Goal: Task Accomplishment & Management: Complete application form

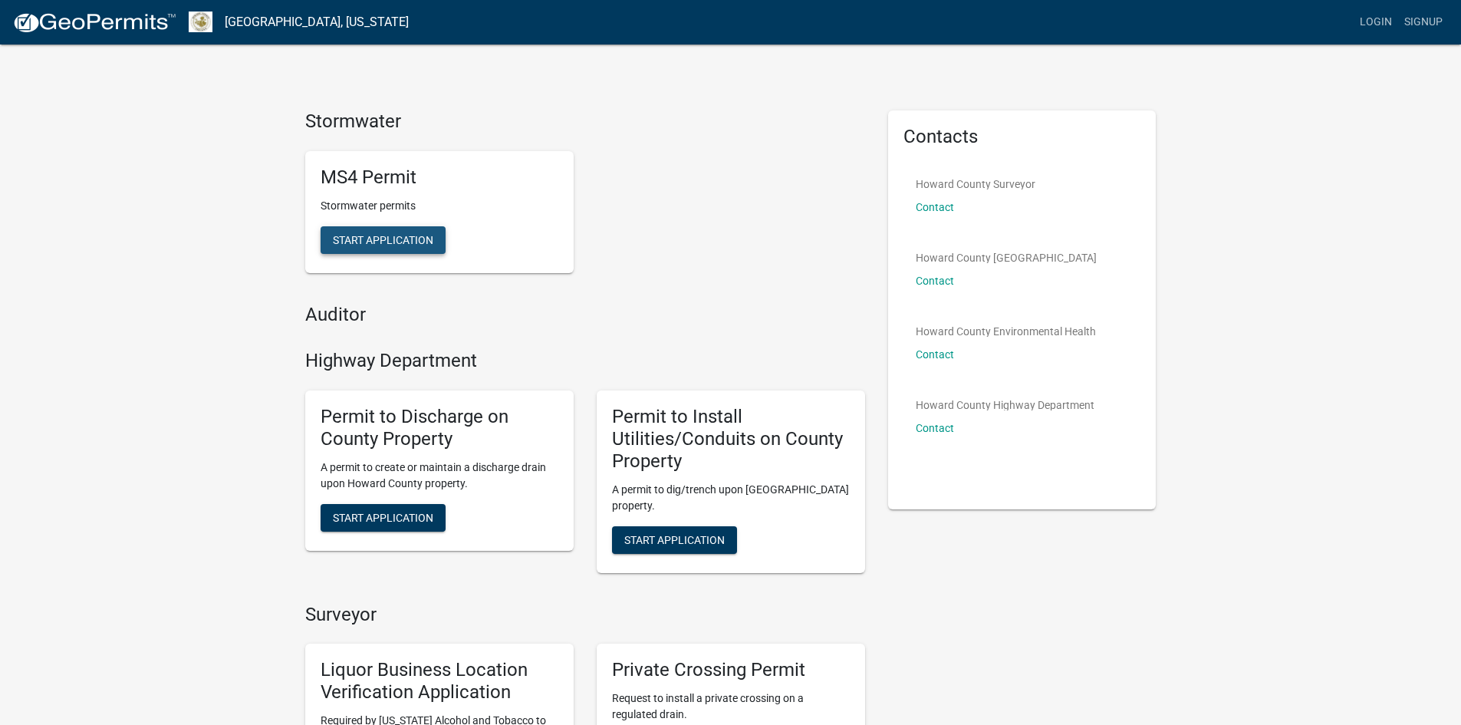
click at [418, 236] on span "Start Application" at bounding box center [383, 239] width 100 height 12
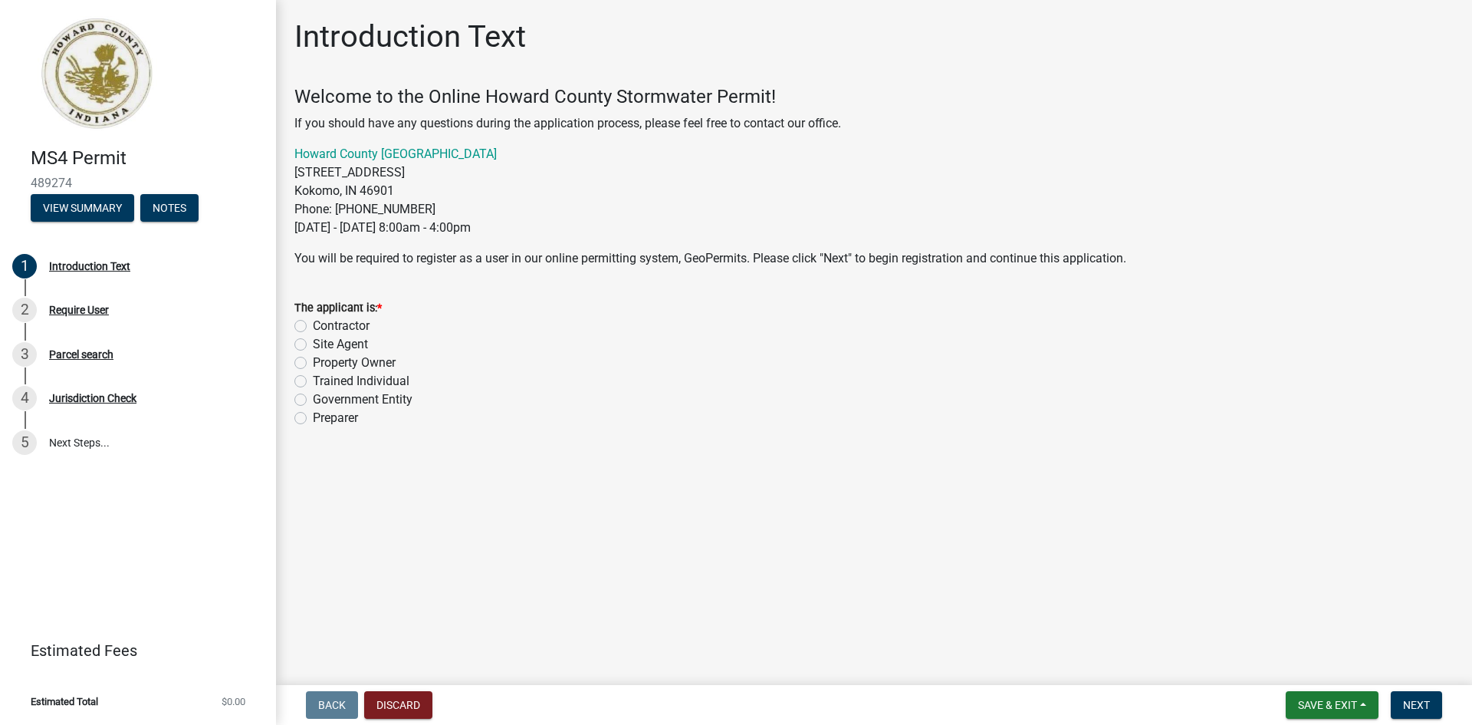
click at [313, 360] on label "Property Owner" at bounding box center [354, 363] width 83 height 18
click at [313, 360] on input "Property Owner" at bounding box center [318, 359] width 10 height 10
radio input "true"
click at [1416, 699] on span "Next" at bounding box center [1416, 705] width 27 height 12
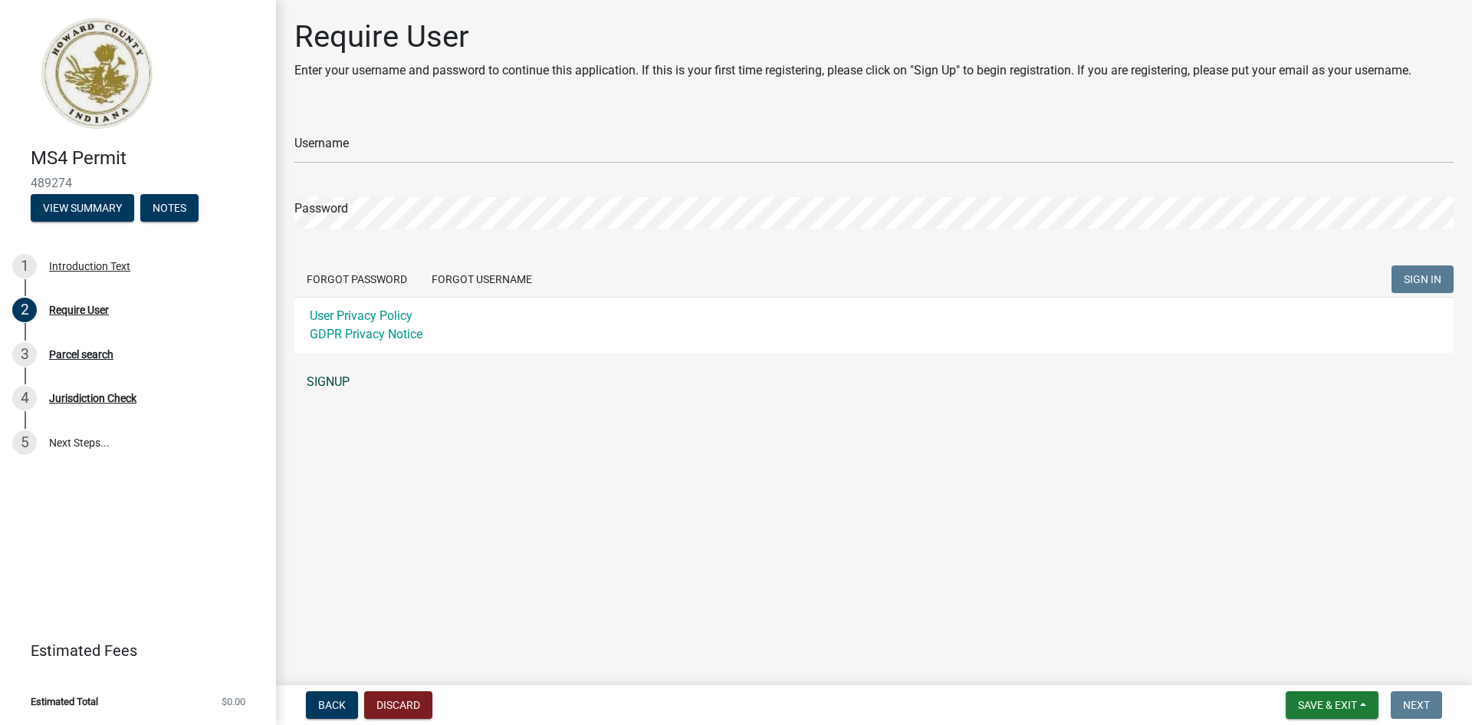
click at [335, 378] on link "SIGNUP" at bounding box center [873, 382] width 1159 height 31
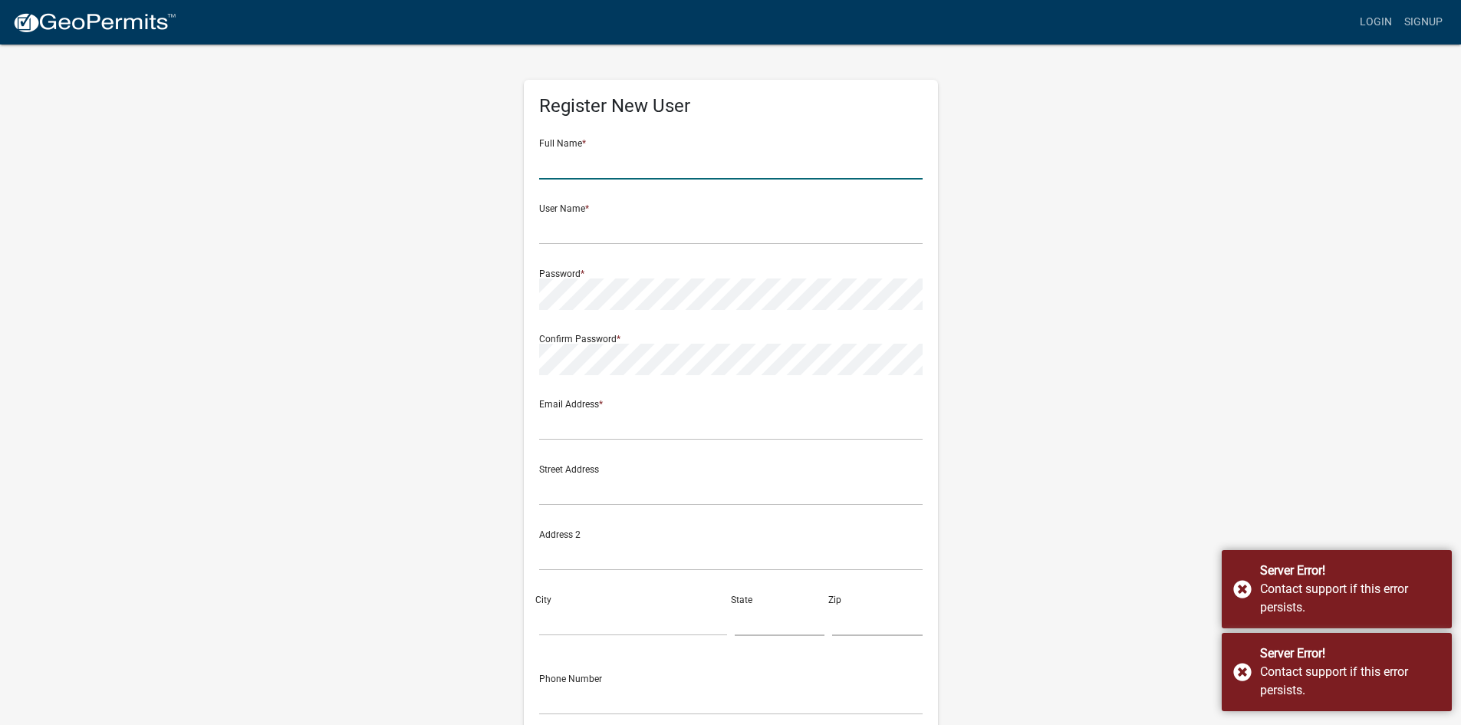
click at [584, 169] on input "text" at bounding box center [730, 163] width 383 height 31
type input "Brian Catt"
type input "Brian.Catt@Duke-Energy.com"
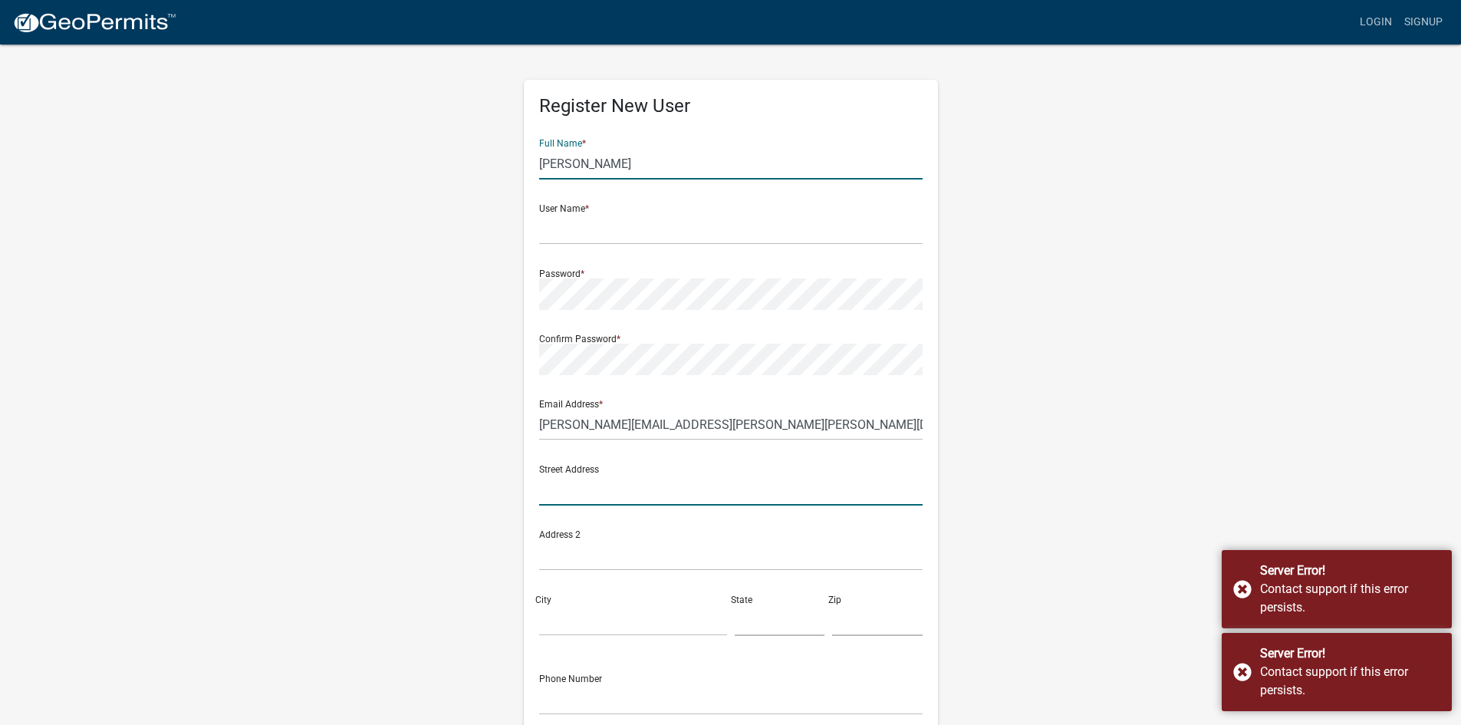
type input "1000 East Main Street"
type input "WP50-2B-HYB"
type input "Plainfield"
type input "Indiana"
type input "46168"
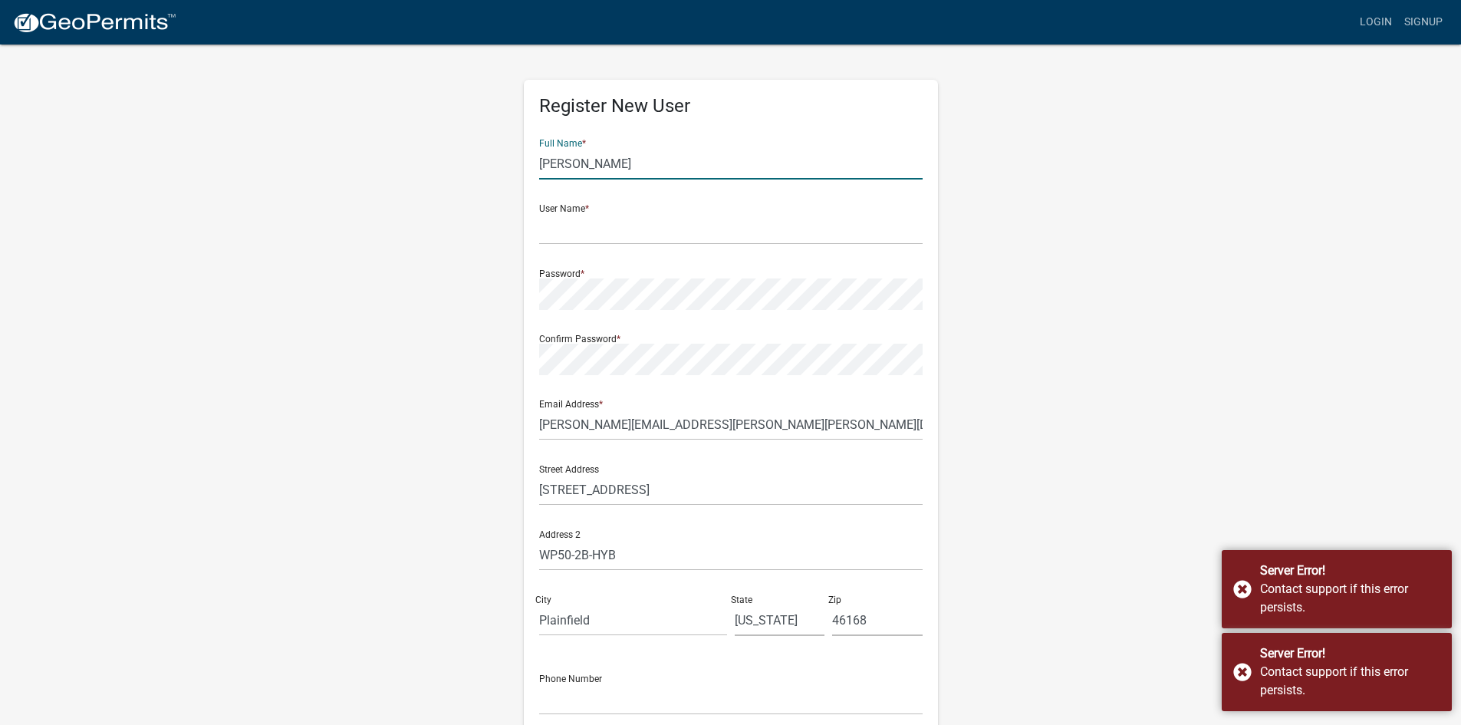
type input "3176058922"
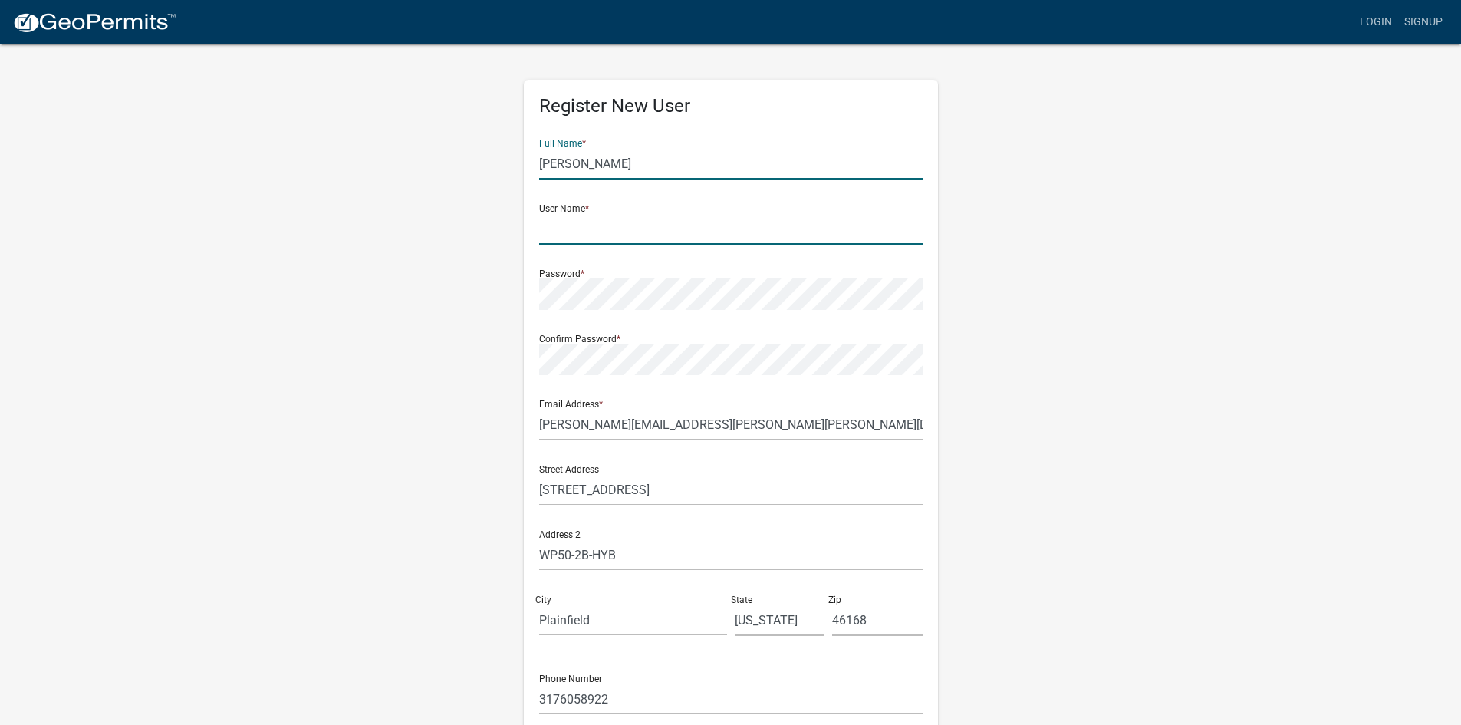
click at [602, 228] on input "text" at bounding box center [730, 228] width 383 height 31
type input "BCatt-DEI"
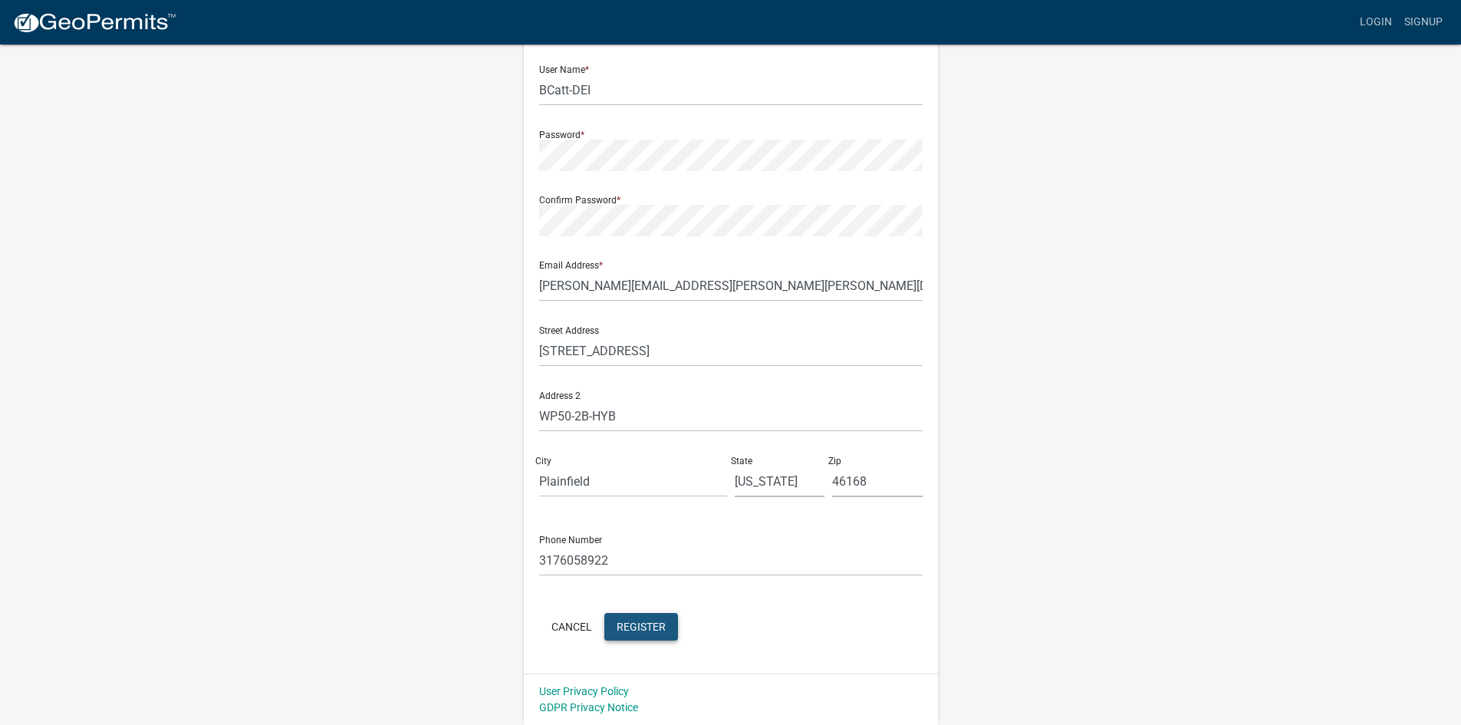
click at [654, 619] on button "Register" at bounding box center [641, 627] width 74 height 28
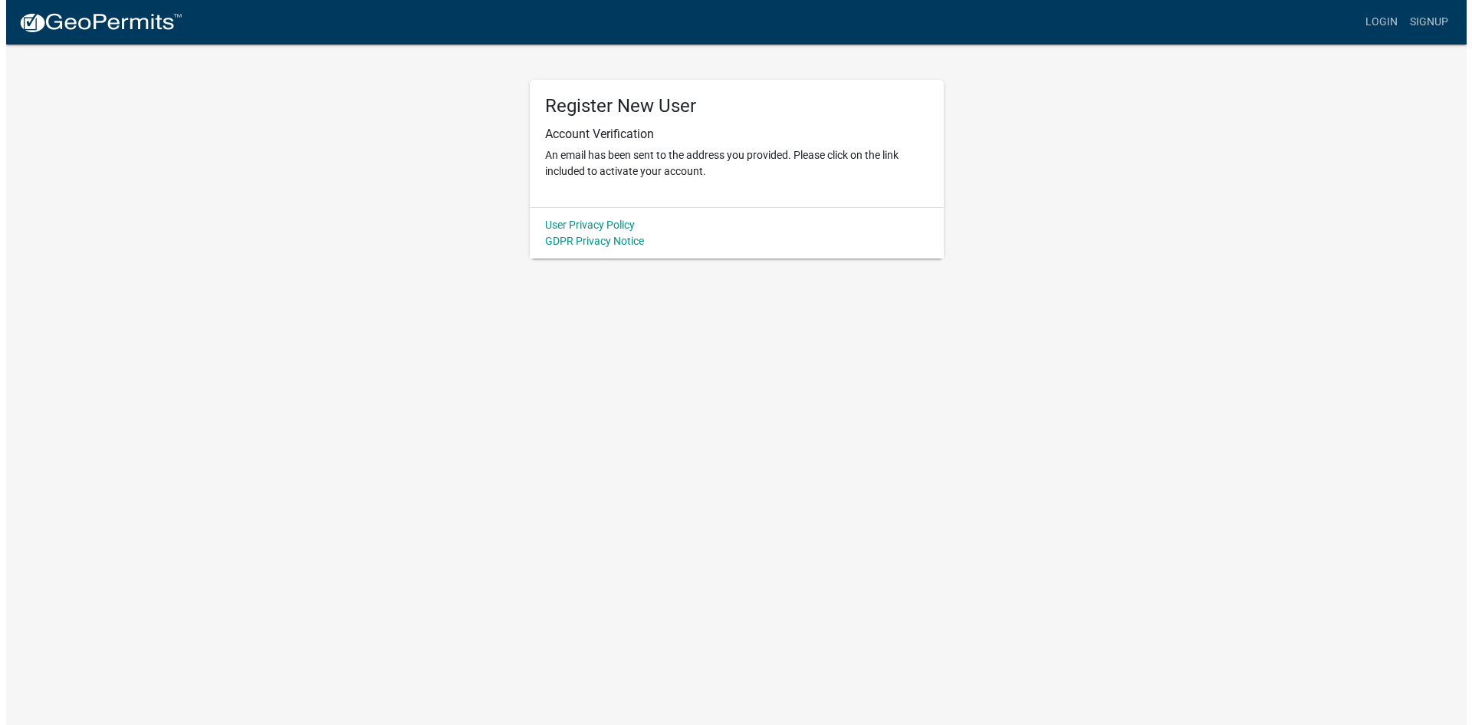
scroll to position [0, 0]
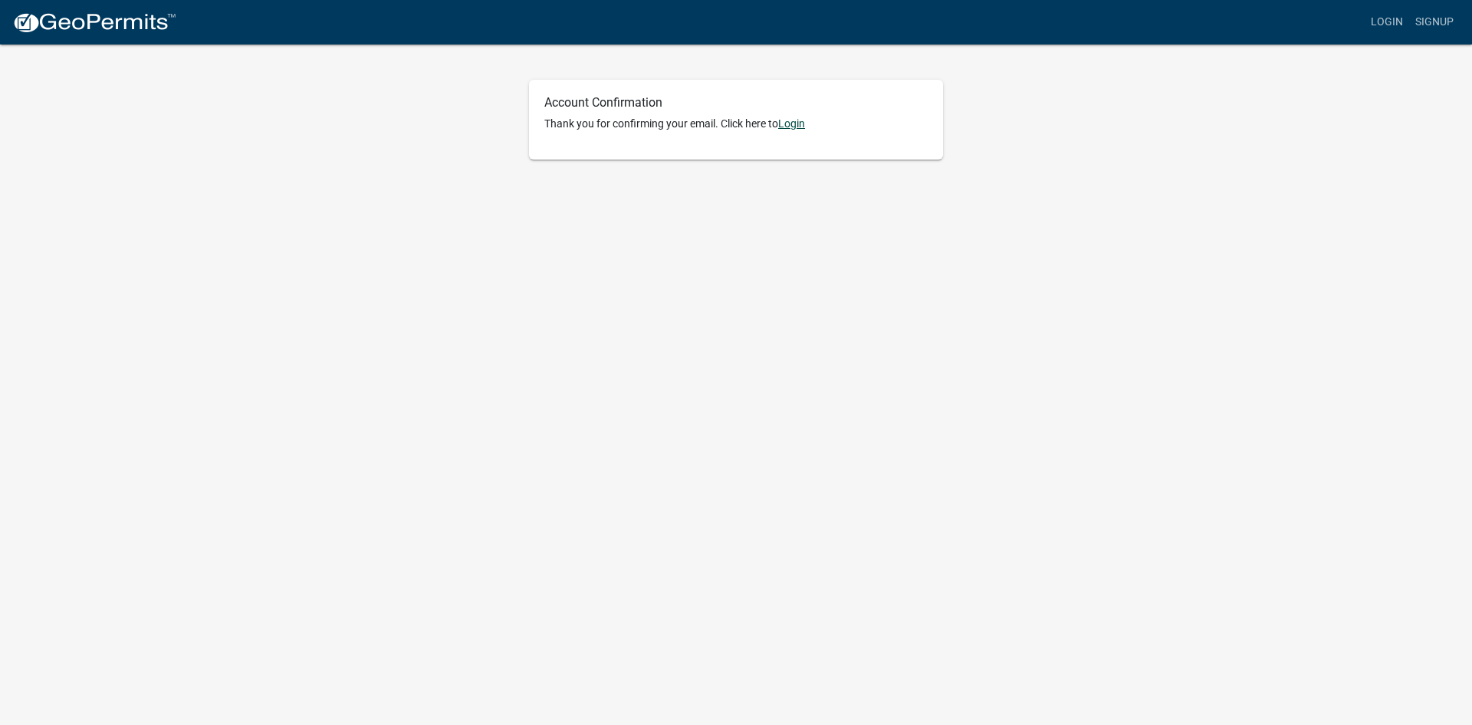
click at [801, 127] on link "Login" at bounding box center [791, 123] width 27 height 12
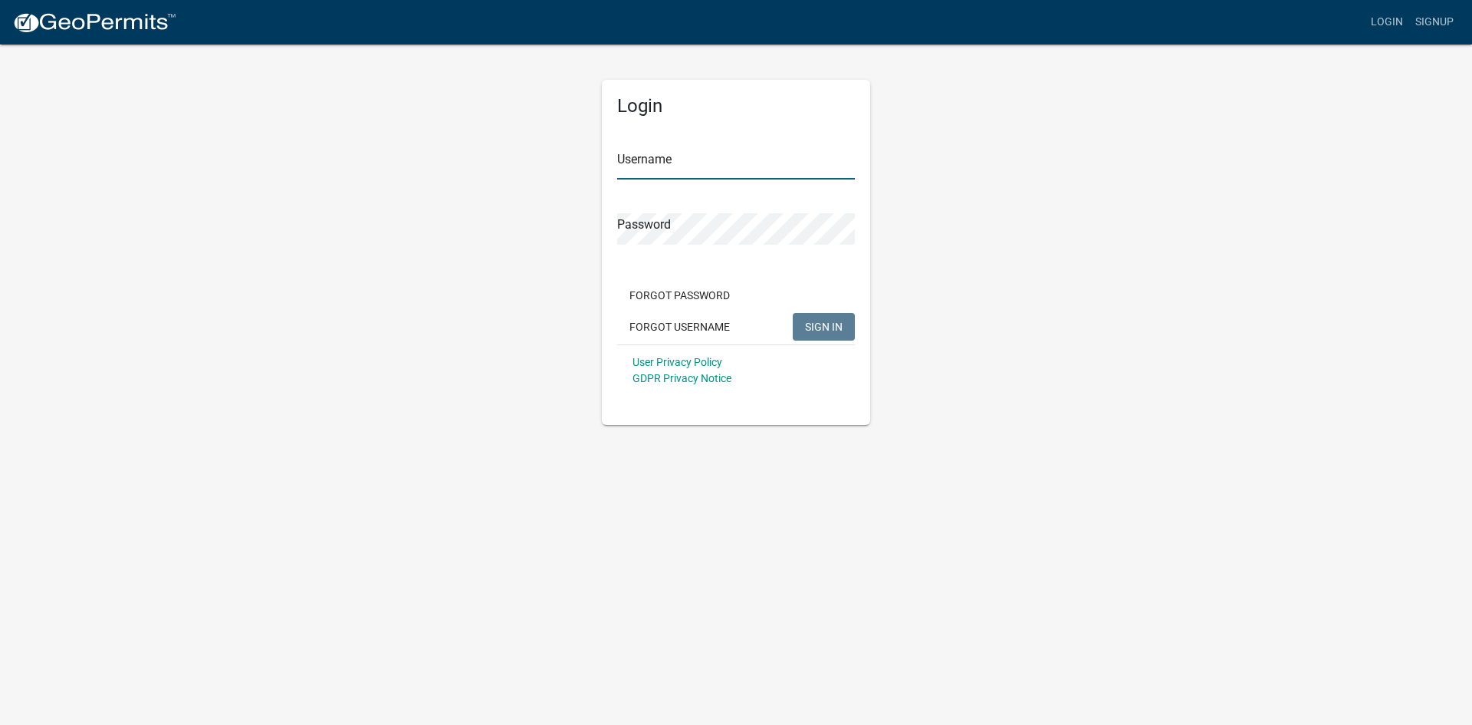
click at [667, 153] on input "Username" at bounding box center [736, 163] width 238 height 31
type input "BCatt-DEI"
click at [829, 319] on button "SIGN IN" at bounding box center [824, 327] width 62 height 28
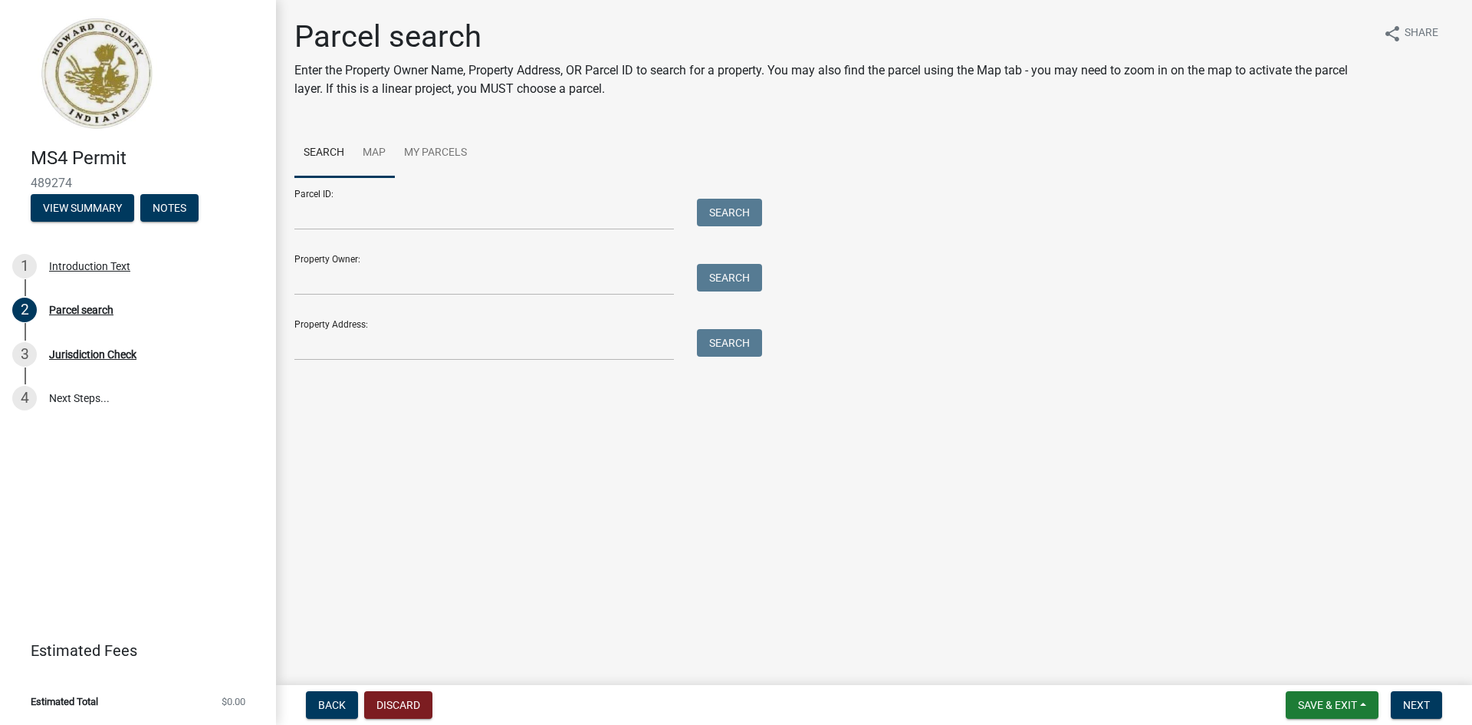
click at [376, 150] on link "Map" at bounding box center [374, 153] width 41 height 49
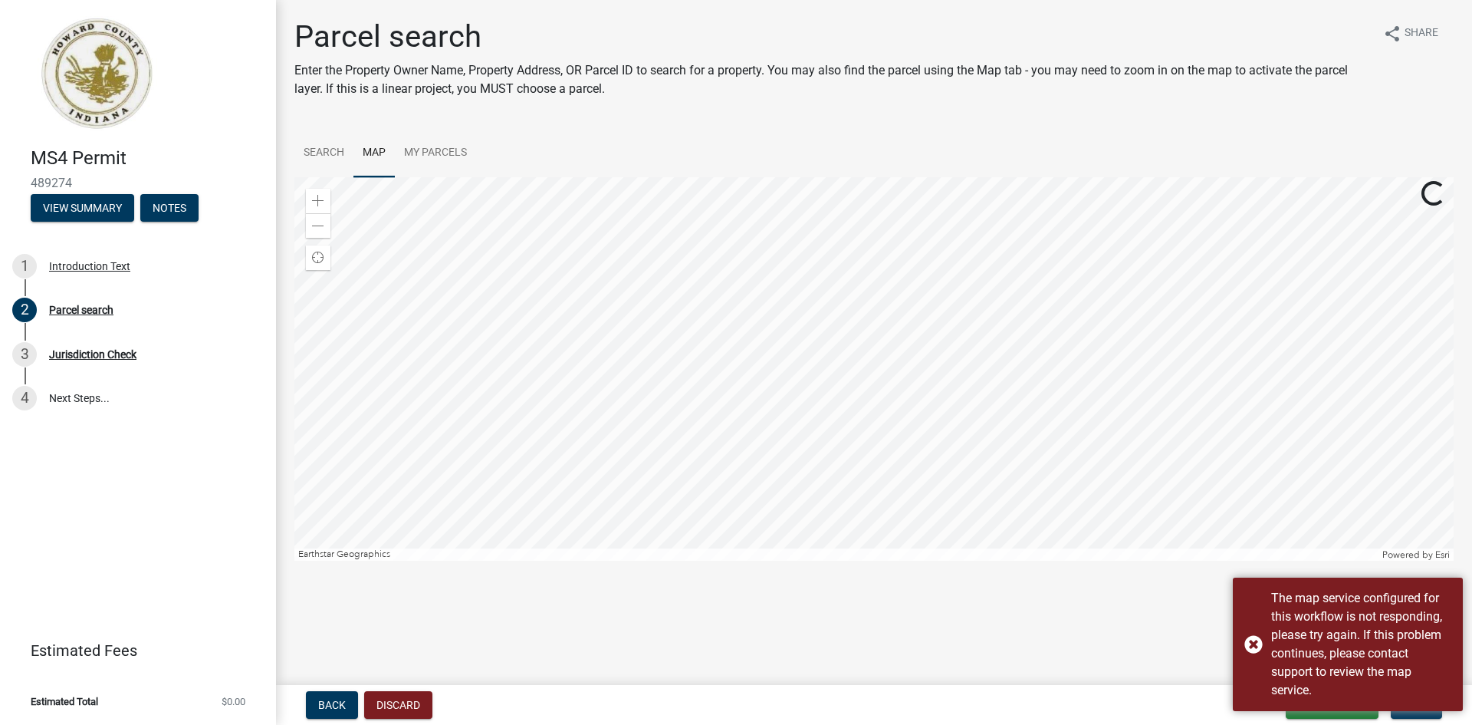
click at [598, 229] on div at bounding box center [873, 368] width 1159 height 383
click at [610, 383] on div at bounding box center [873, 368] width 1159 height 383
click at [607, 377] on div at bounding box center [873, 368] width 1159 height 383
click at [958, 386] on div at bounding box center [873, 368] width 1159 height 383
click at [610, 334] on div at bounding box center [873, 368] width 1159 height 383
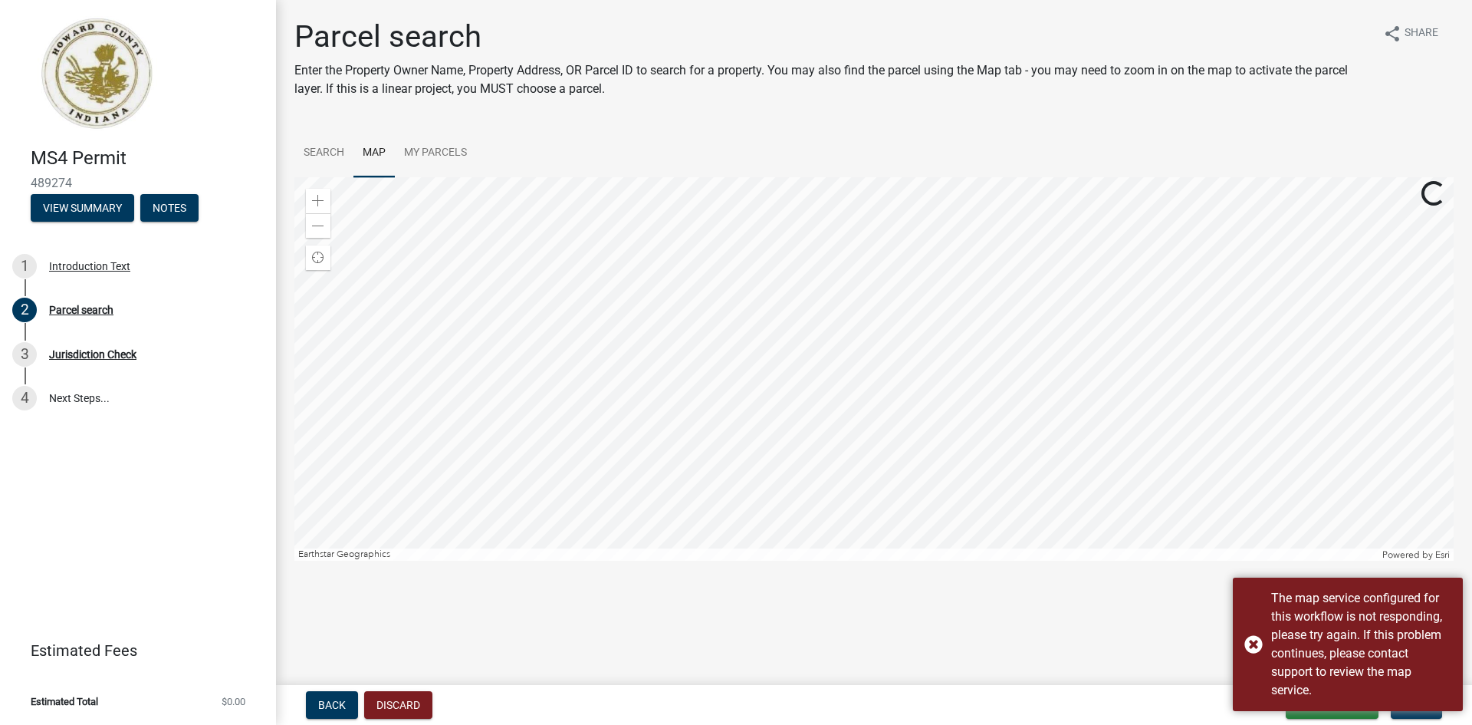
click at [621, 343] on div at bounding box center [873, 368] width 1159 height 383
click at [813, 350] on div at bounding box center [873, 368] width 1159 height 383
click at [758, 478] on div at bounding box center [873, 368] width 1159 height 383
click at [720, 446] on div at bounding box center [873, 368] width 1159 height 383
click at [719, 424] on div at bounding box center [873, 368] width 1159 height 383
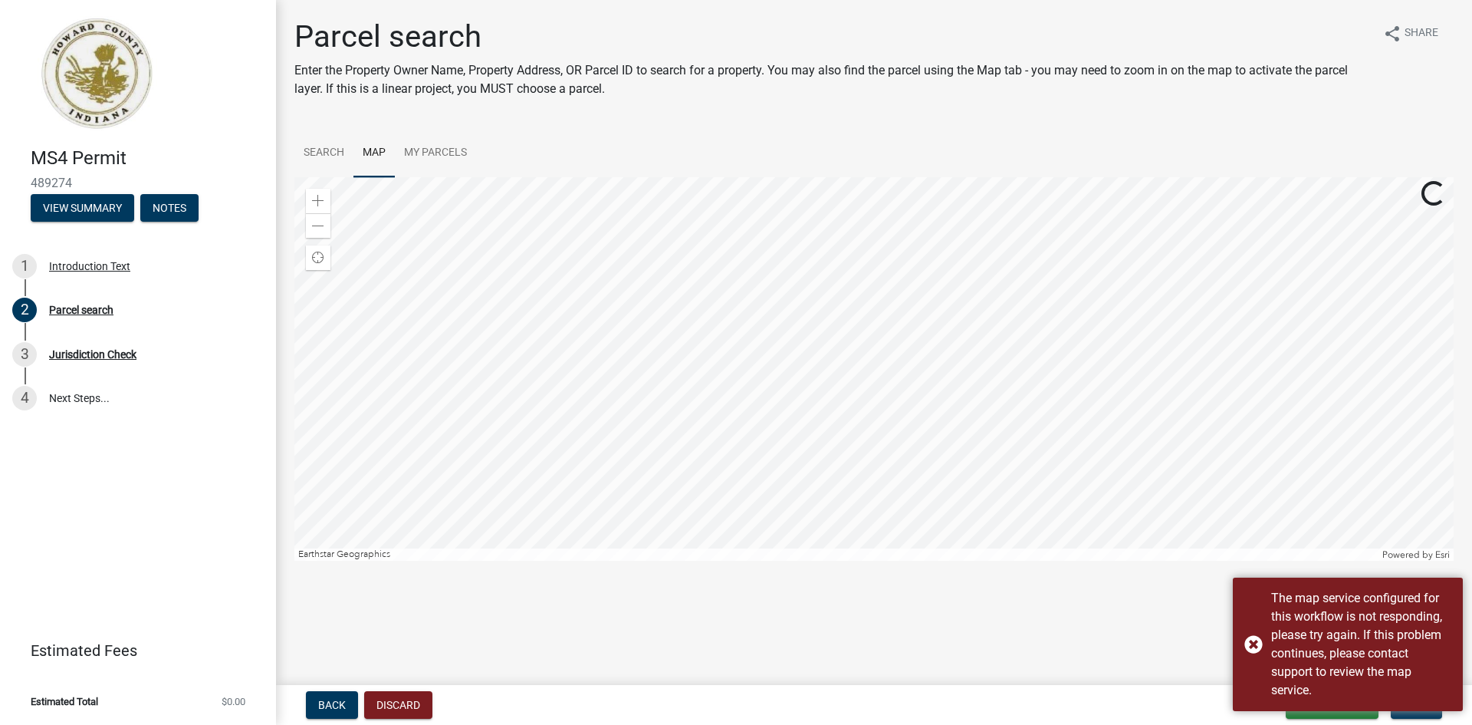
click at [831, 452] on div at bounding box center [873, 368] width 1159 height 383
click at [671, 298] on div at bounding box center [873, 368] width 1159 height 383
click at [997, 286] on div at bounding box center [873, 368] width 1159 height 383
click at [915, 283] on div at bounding box center [873, 368] width 1159 height 383
click at [623, 373] on div at bounding box center [873, 368] width 1159 height 383
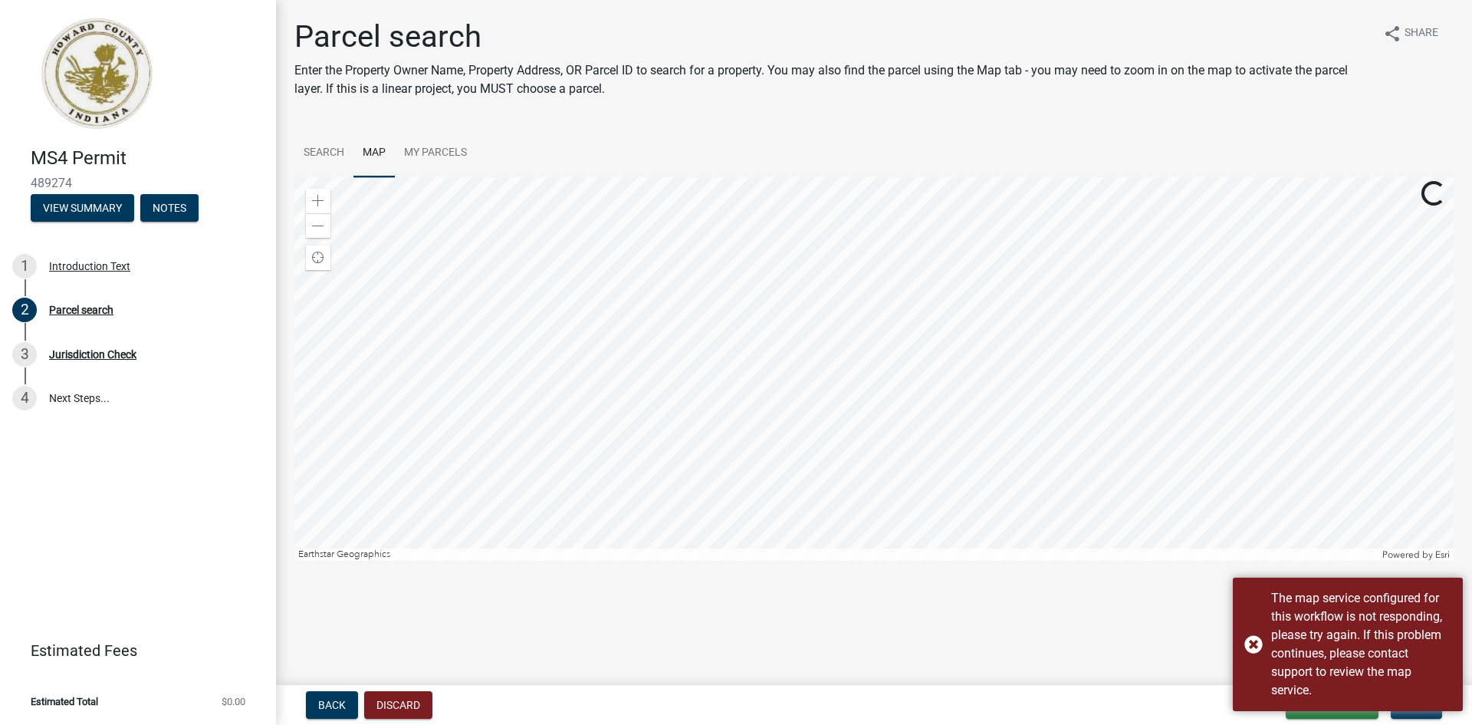
click at [809, 403] on div at bounding box center [873, 368] width 1159 height 383
click at [997, 380] on div at bounding box center [873, 368] width 1159 height 383
click at [896, 379] on div at bounding box center [873, 368] width 1159 height 383
click at [786, 464] on div at bounding box center [873, 368] width 1159 height 383
click at [735, 304] on div at bounding box center [873, 368] width 1159 height 383
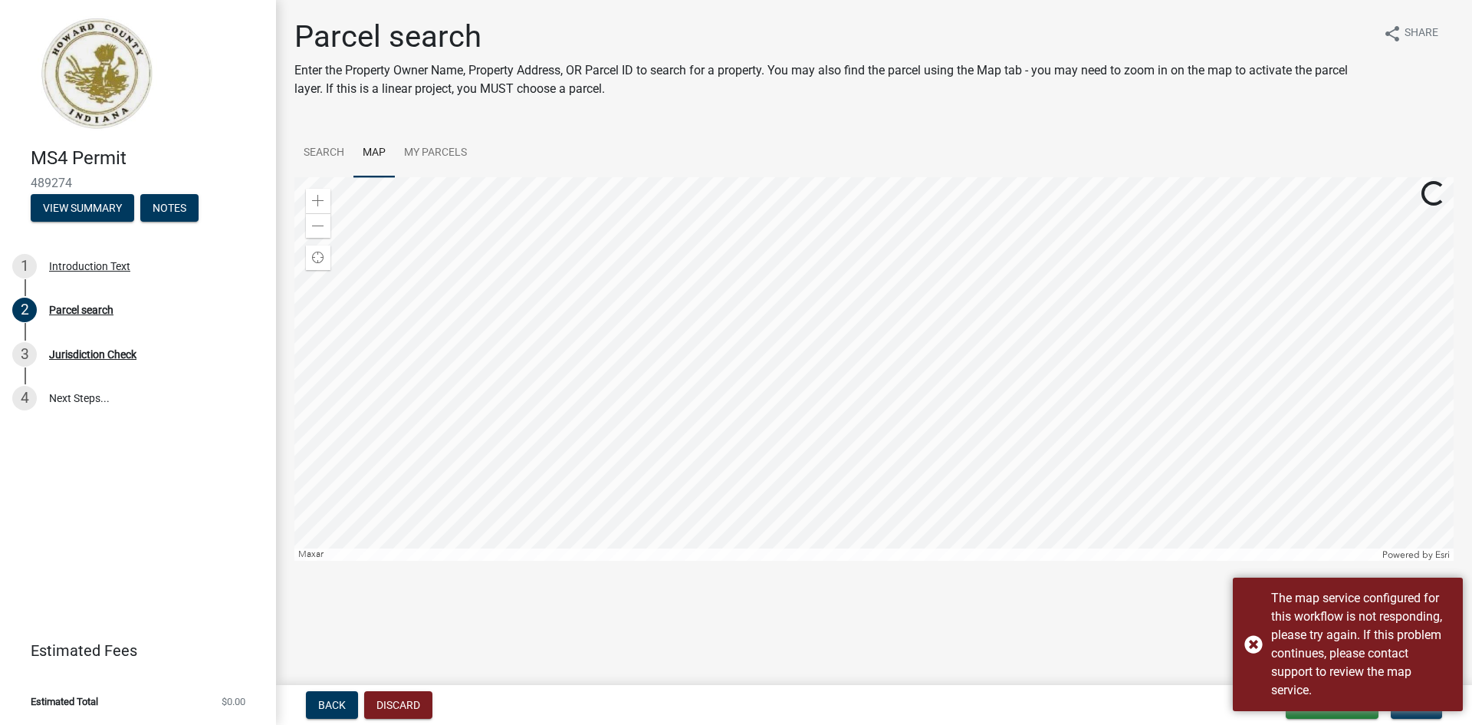
click at [531, 354] on div at bounding box center [873, 368] width 1159 height 383
click at [1255, 644] on div "The map service configured for this workflow is not responding, please try agai…" at bounding box center [1348, 643] width 230 height 133
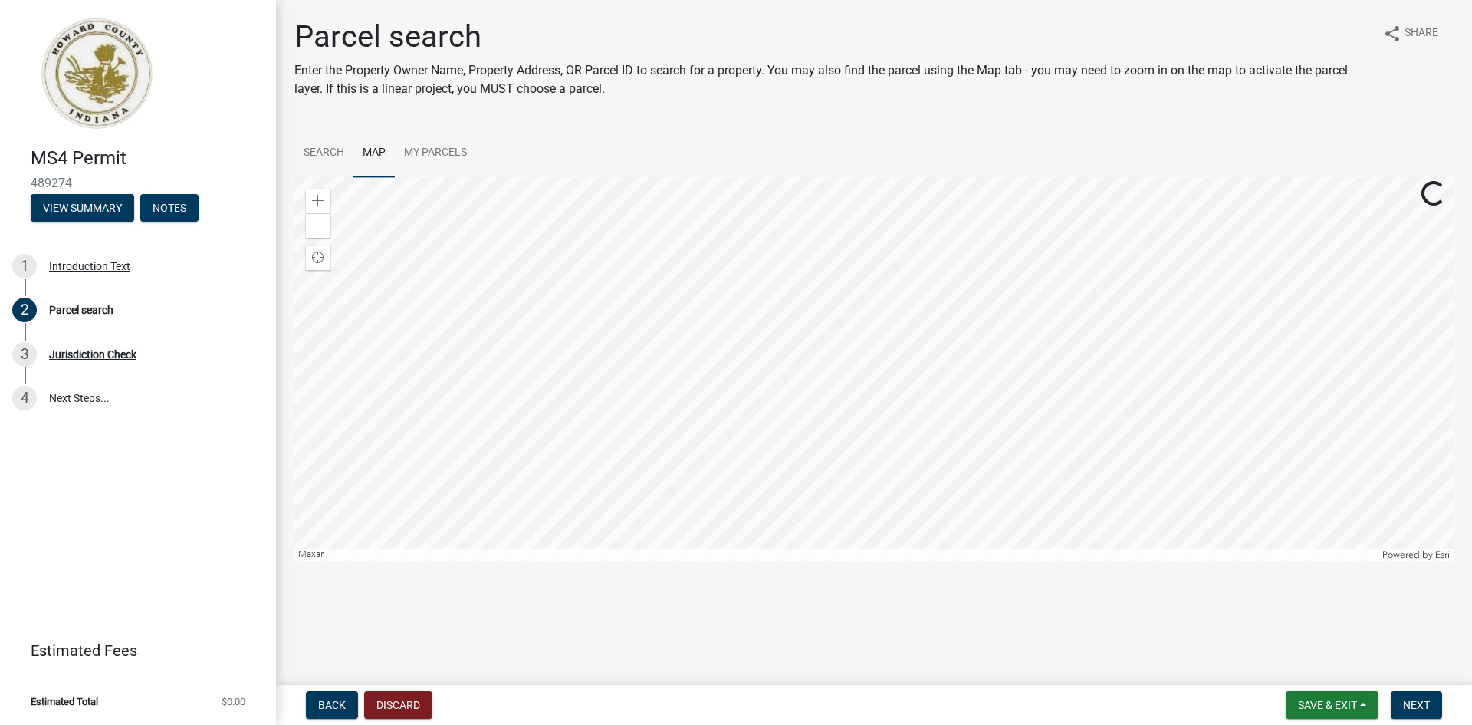
click at [536, 324] on div at bounding box center [873, 368] width 1159 height 383
click at [540, 358] on div at bounding box center [873, 368] width 1159 height 383
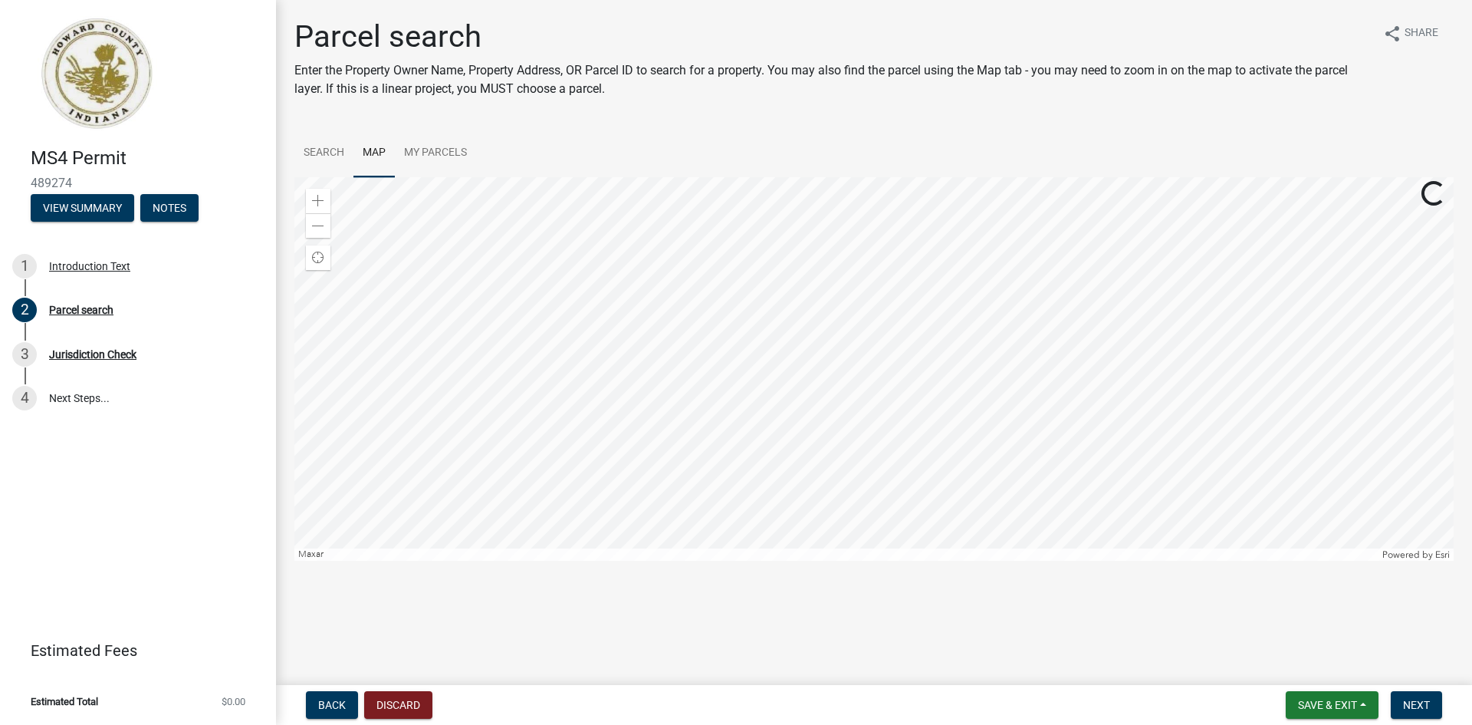
click at [540, 358] on div at bounding box center [873, 368] width 1159 height 383
click at [474, 390] on div at bounding box center [873, 368] width 1159 height 383
click at [472, 390] on div at bounding box center [873, 368] width 1159 height 383
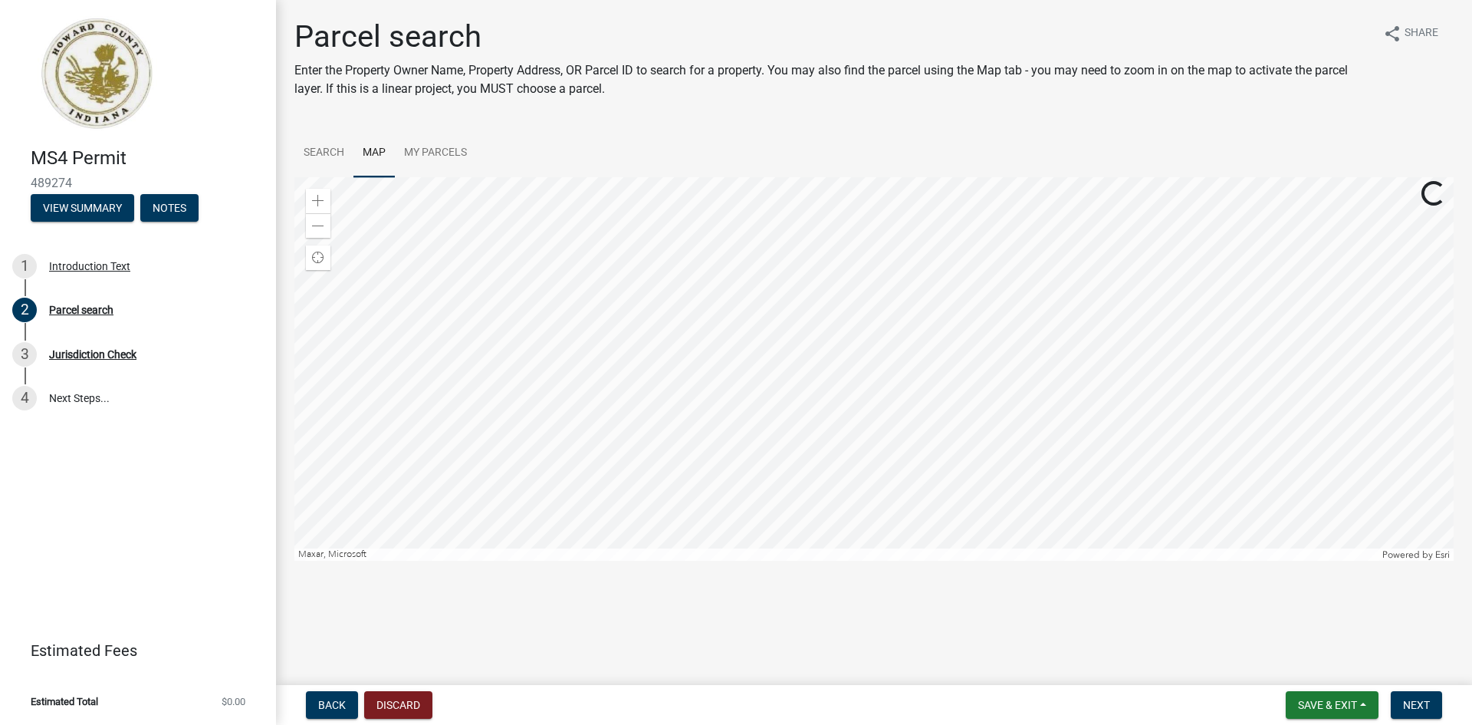
click at [472, 390] on div at bounding box center [873, 368] width 1159 height 383
click at [594, 399] on div at bounding box center [873, 368] width 1159 height 383
click at [610, 339] on div at bounding box center [873, 368] width 1159 height 383
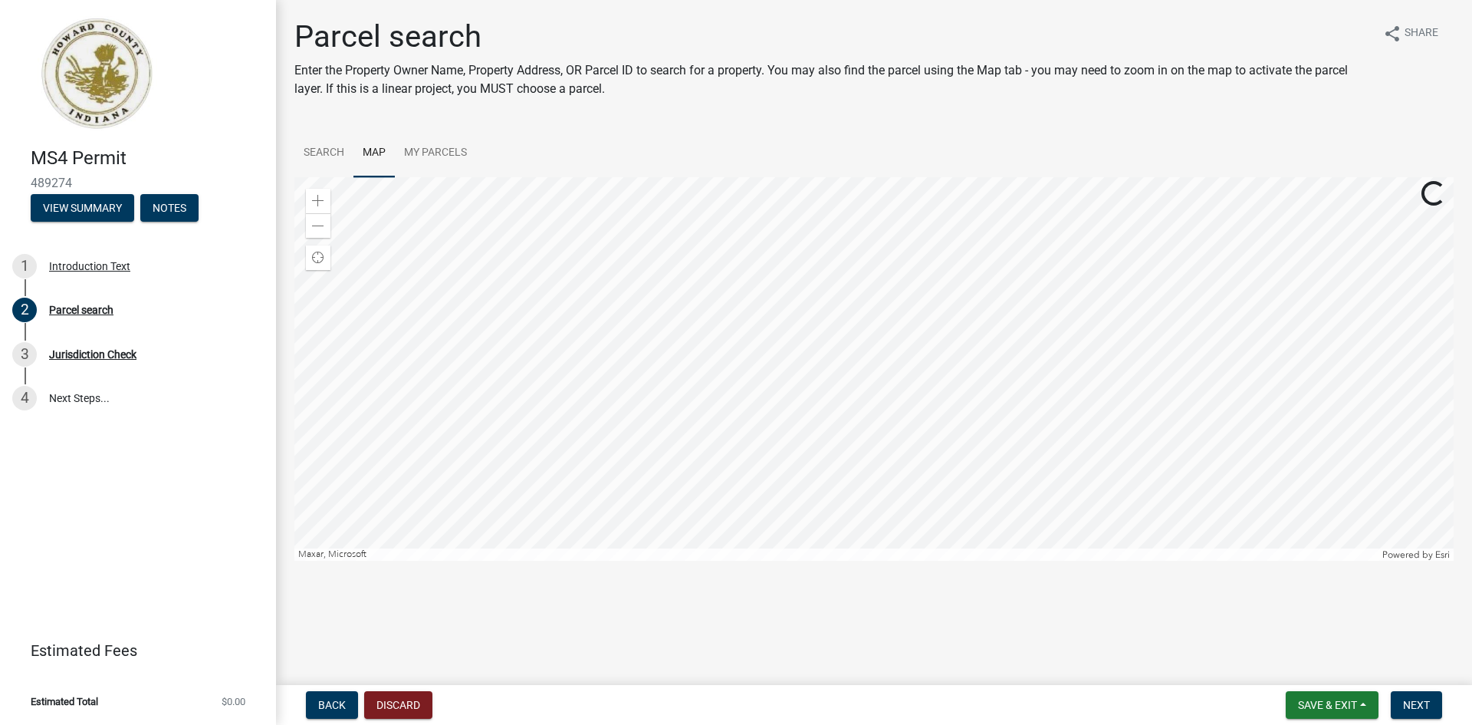
click at [692, 299] on div at bounding box center [873, 368] width 1159 height 383
click at [676, 264] on div at bounding box center [873, 368] width 1159 height 383
click at [326, 150] on link "Search" at bounding box center [323, 153] width 59 height 49
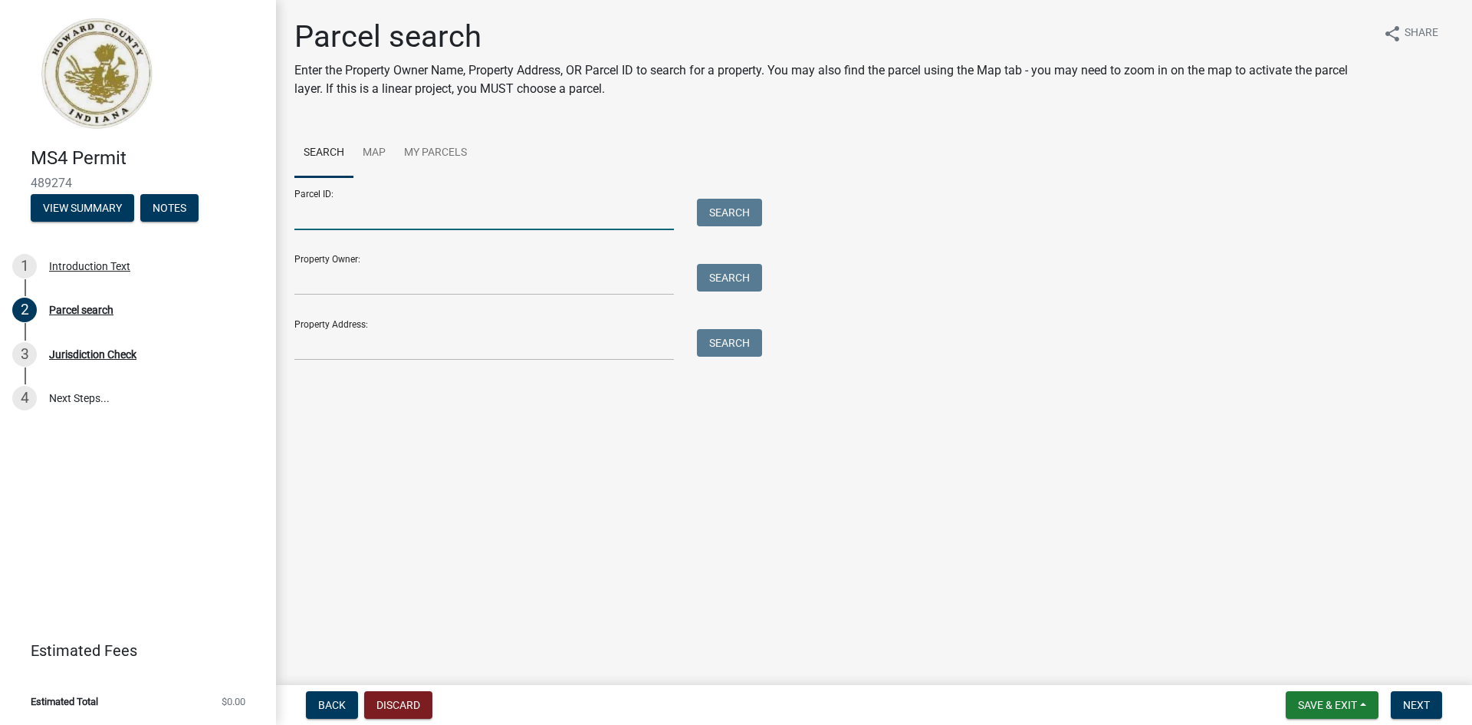
click at [366, 213] on input "Parcel ID:" at bounding box center [484, 214] width 380 height 31
paste input "34-11-01-100-002.000-016"
type input "34-11-01-100-002.000-016"
click at [738, 204] on button "Search" at bounding box center [729, 213] width 65 height 28
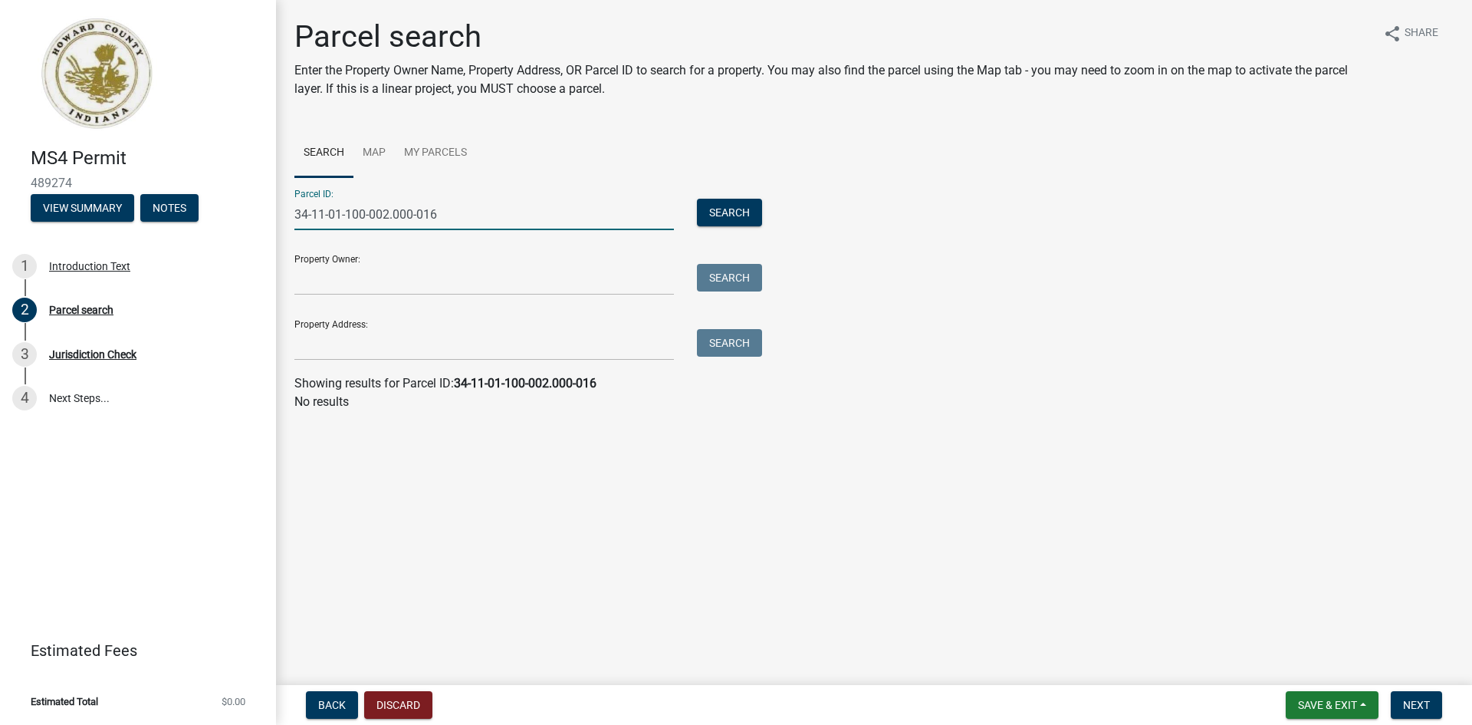
drag, startPoint x: 495, startPoint y: 227, endPoint x: 301, endPoint y: 223, distance: 194.1
click at [301, 223] on input "34-11-01-100-002.000-016" at bounding box center [484, 214] width 380 height 31
paste input "34-11-01-100-002.000-016"
click at [323, 210] on input "34-11-01-100-002.000-016" at bounding box center [484, 214] width 380 height 31
type input "34-11-01-100-002.000-016"
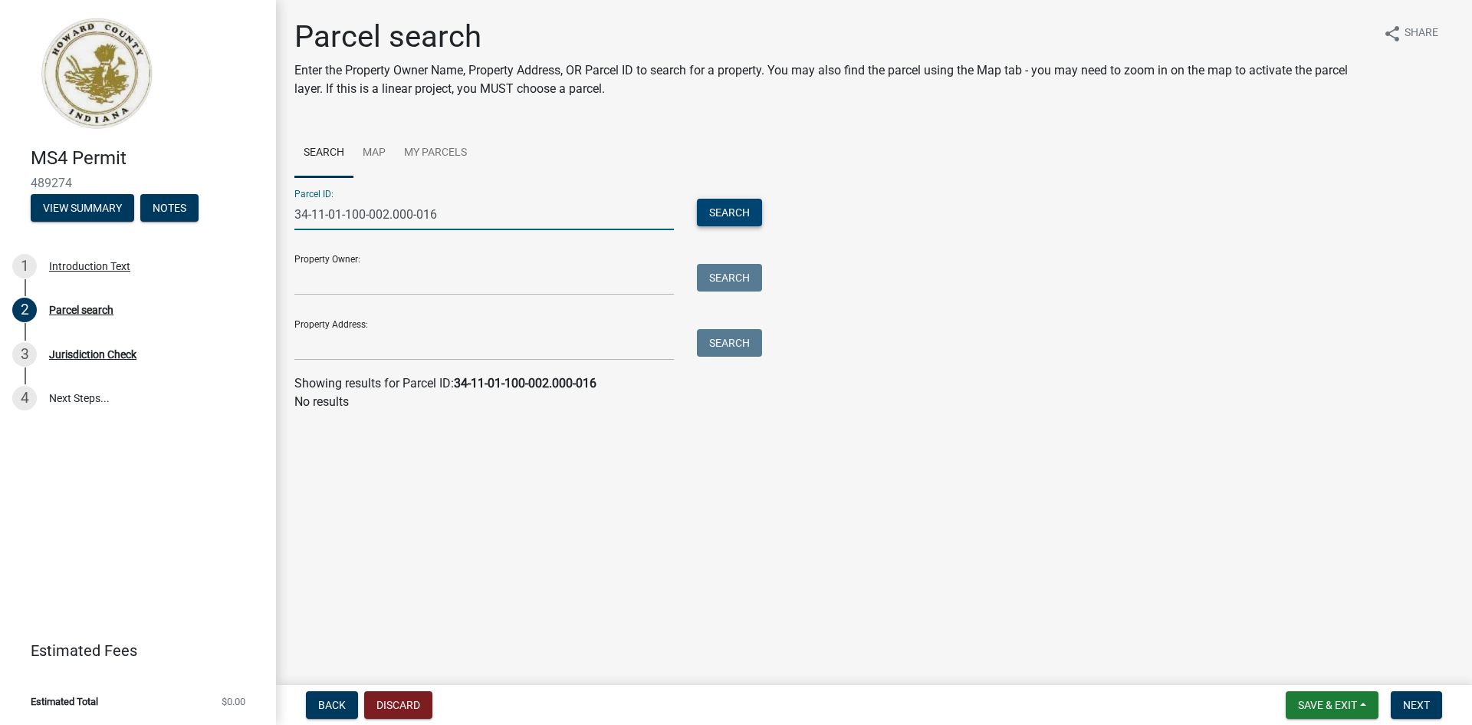
click at [716, 206] on button "Search" at bounding box center [729, 213] width 65 height 28
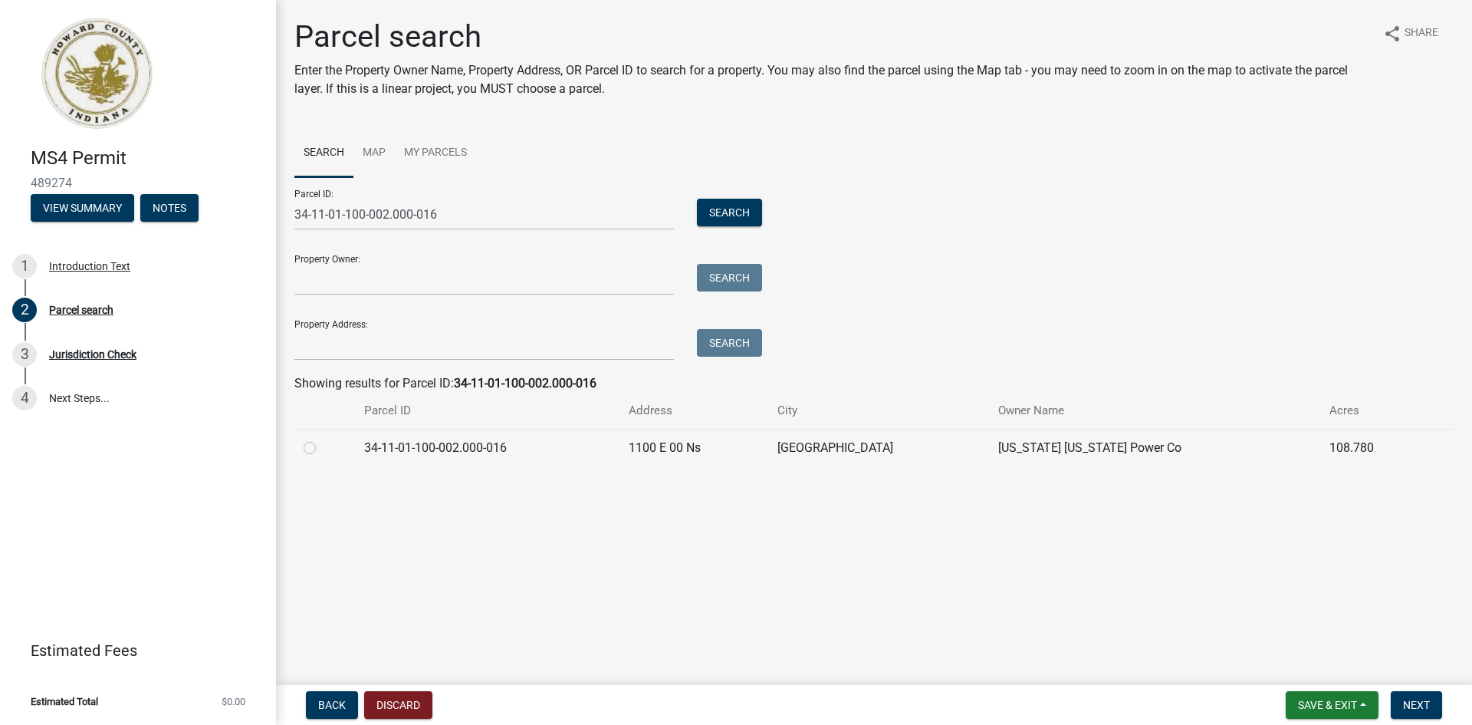
click at [322, 439] on label at bounding box center [322, 439] width 0 height 0
click at [322, 449] on input "radio" at bounding box center [327, 444] width 10 height 10
radio input "true"
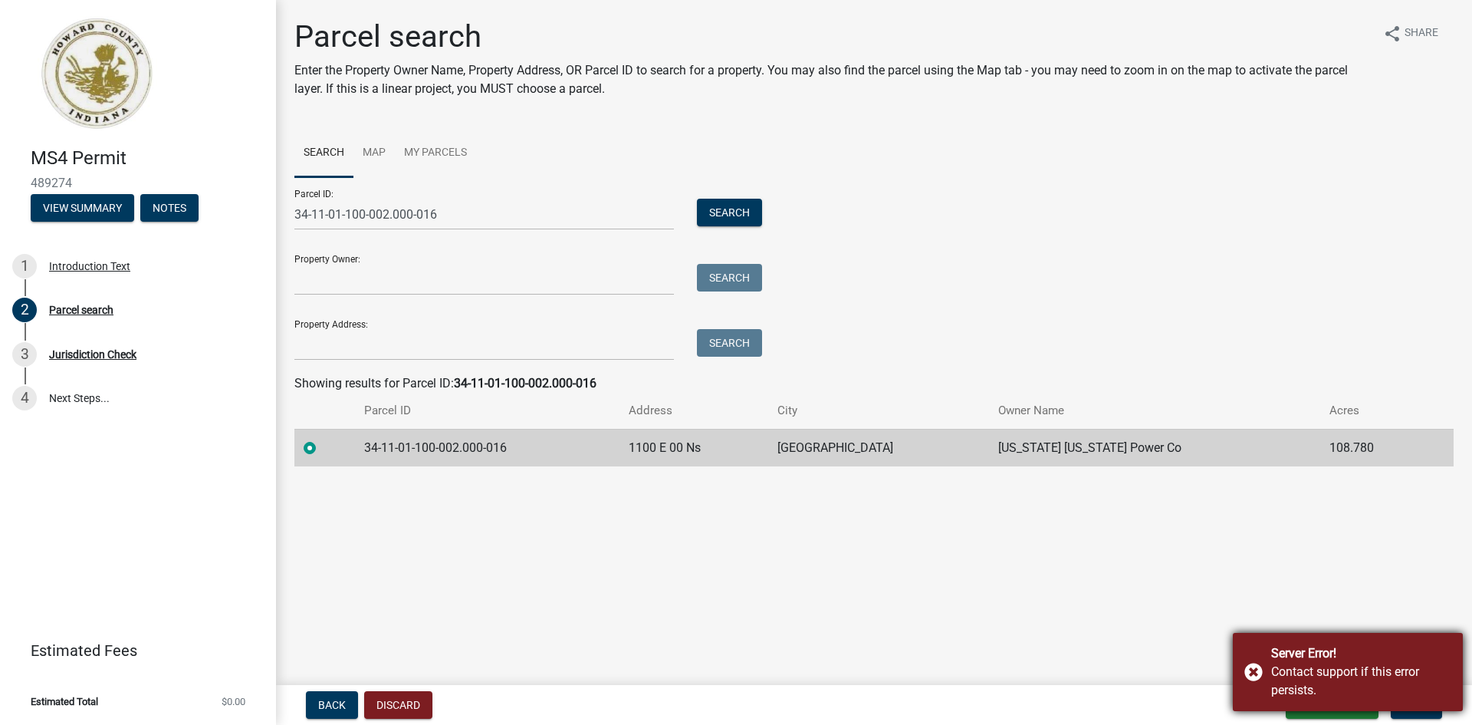
click at [1251, 669] on div "Server Error! Contact support if this error persists." at bounding box center [1348, 672] width 230 height 78
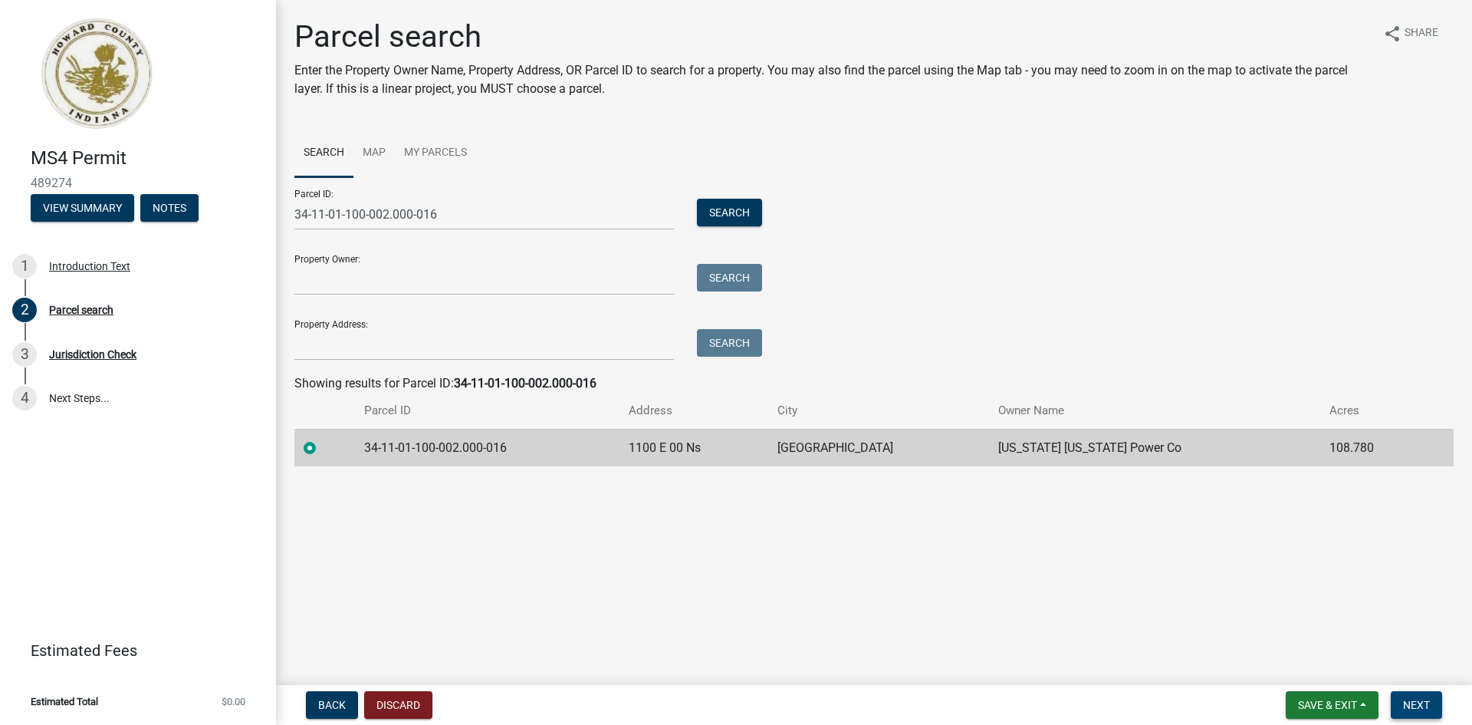
click at [1426, 702] on span "Next" at bounding box center [1416, 705] width 27 height 12
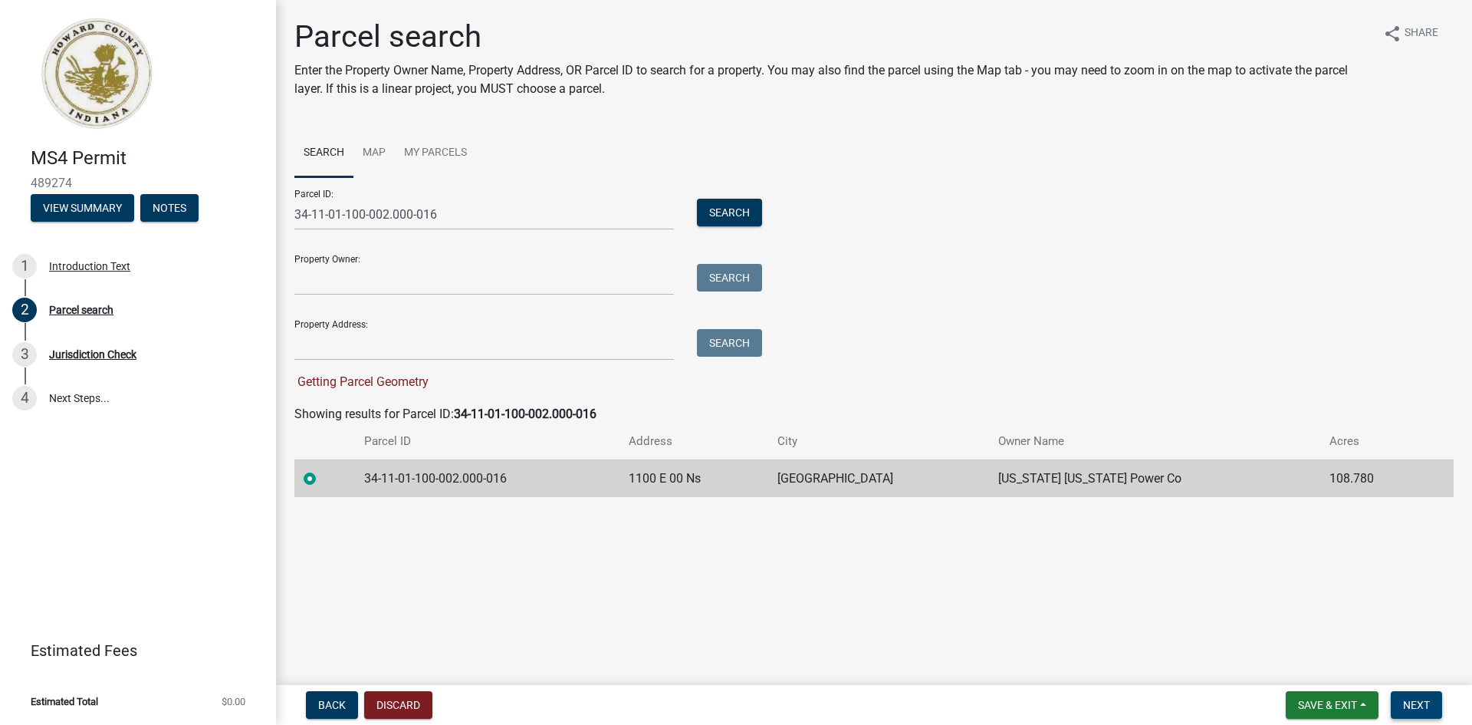
click at [1419, 702] on span "Next" at bounding box center [1416, 705] width 27 height 12
click at [104, 354] on div "Jurisdiction Check" at bounding box center [92, 354] width 87 height 11
click at [362, 146] on link "Map" at bounding box center [374, 153] width 41 height 49
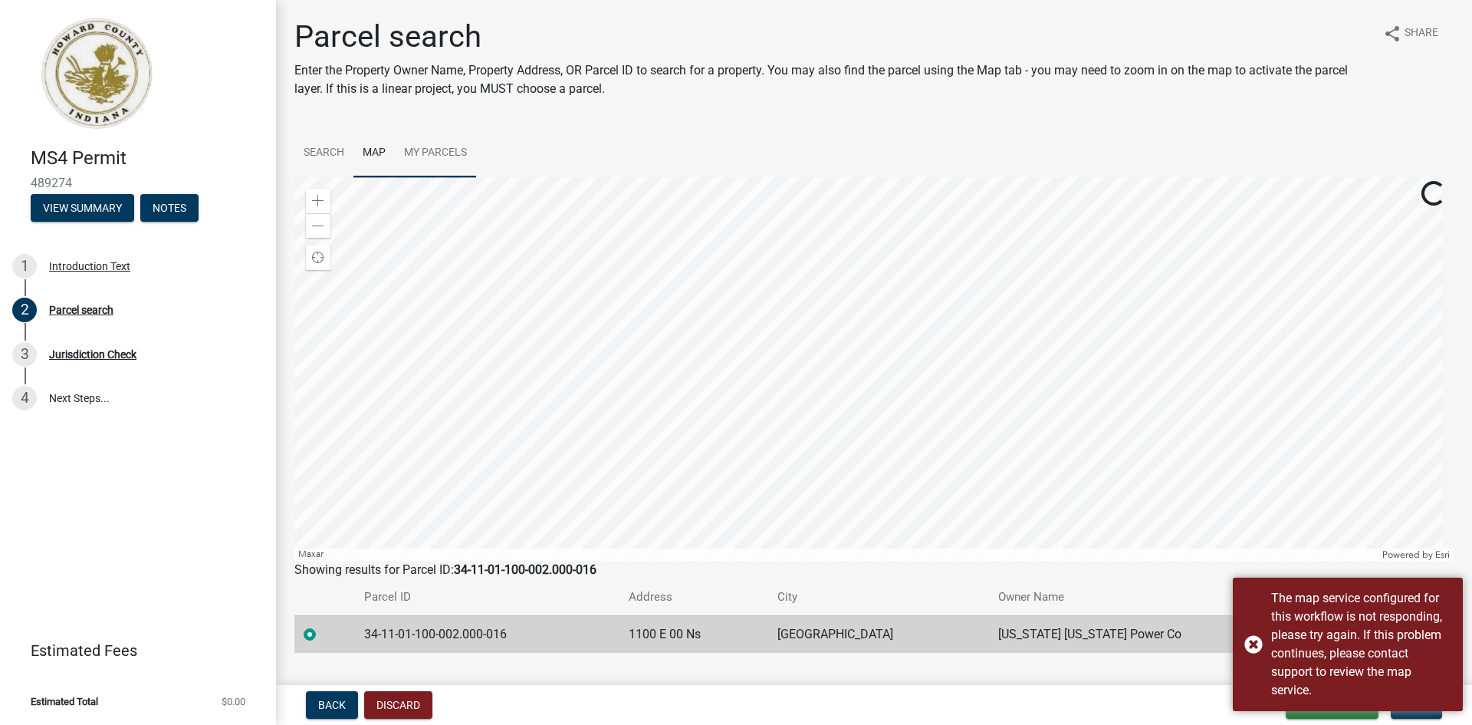
click at [598, 344] on div at bounding box center [873, 368] width 1159 height 383
click at [1255, 647] on div "The map service configured for this workflow is not responding, please try agai…" at bounding box center [1348, 643] width 230 height 133
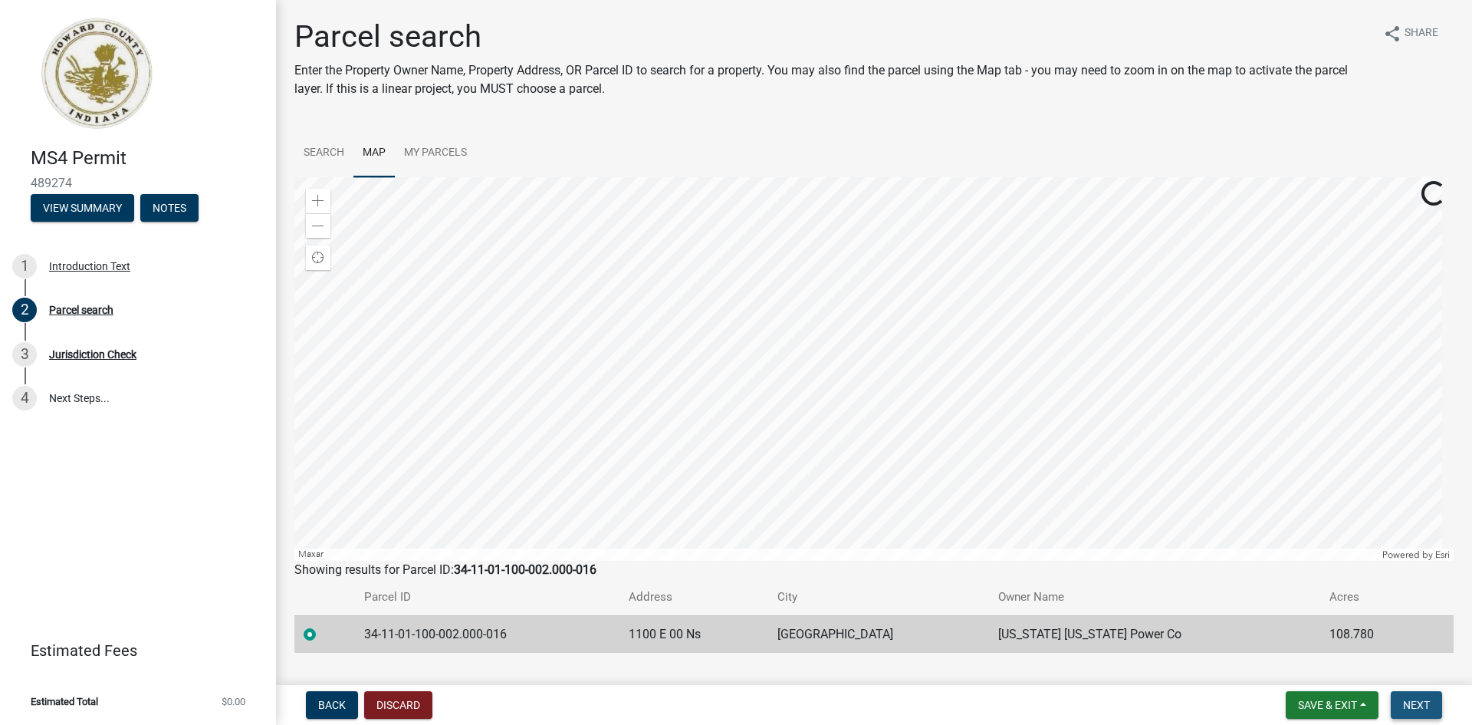
click at [1429, 707] on span "Next" at bounding box center [1416, 705] width 27 height 12
click at [90, 302] on div "2 Parcel search" at bounding box center [131, 310] width 239 height 25
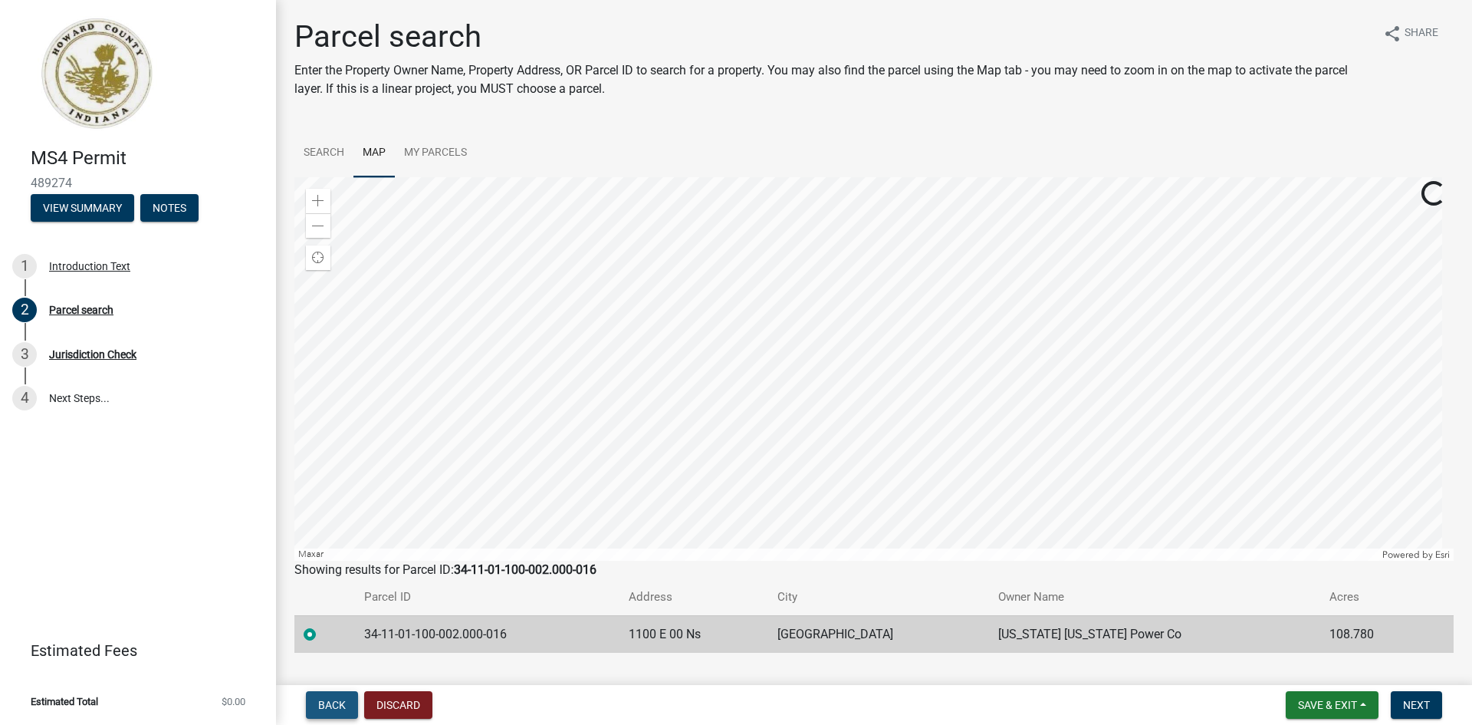
click at [321, 702] on span "Back" at bounding box center [332, 705] width 28 height 12
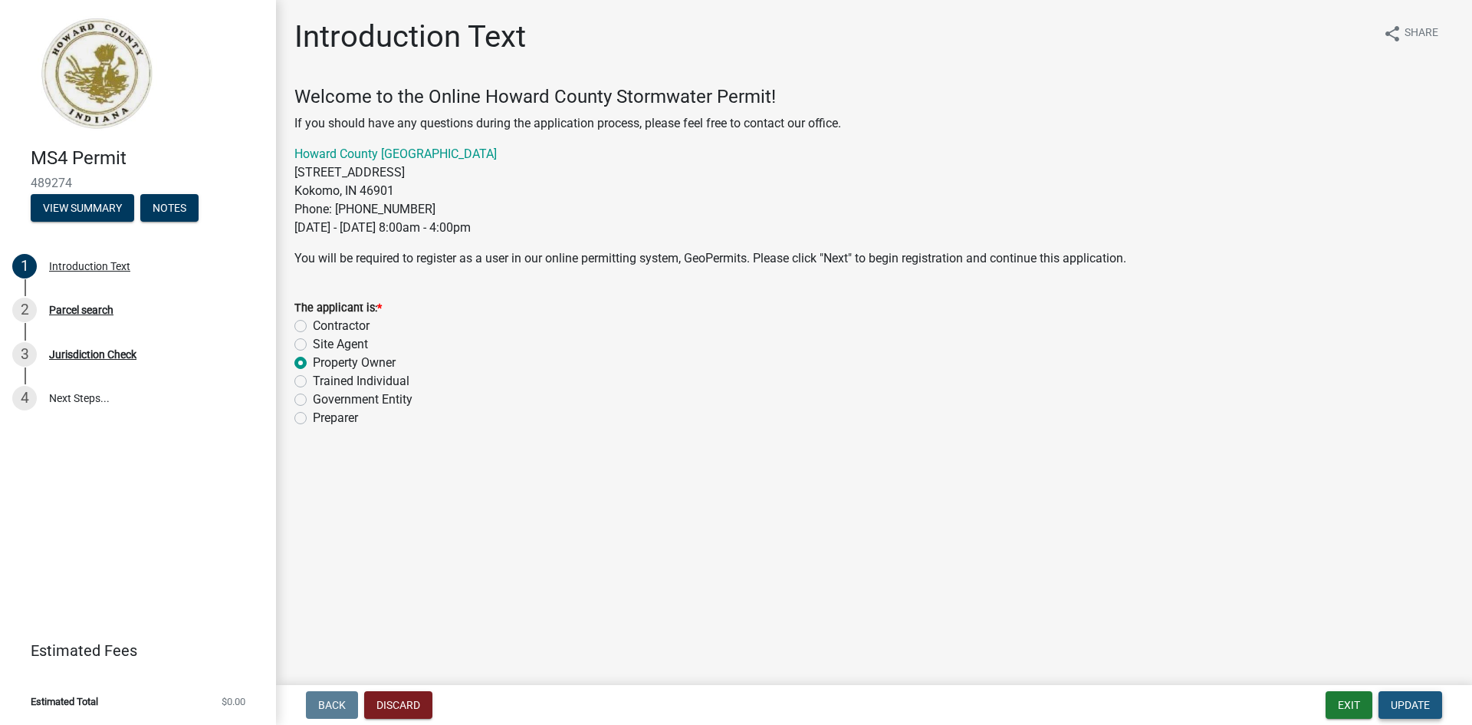
click at [1413, 700] on span "Update" at bounding box center [1410, 705] width 39 height 12
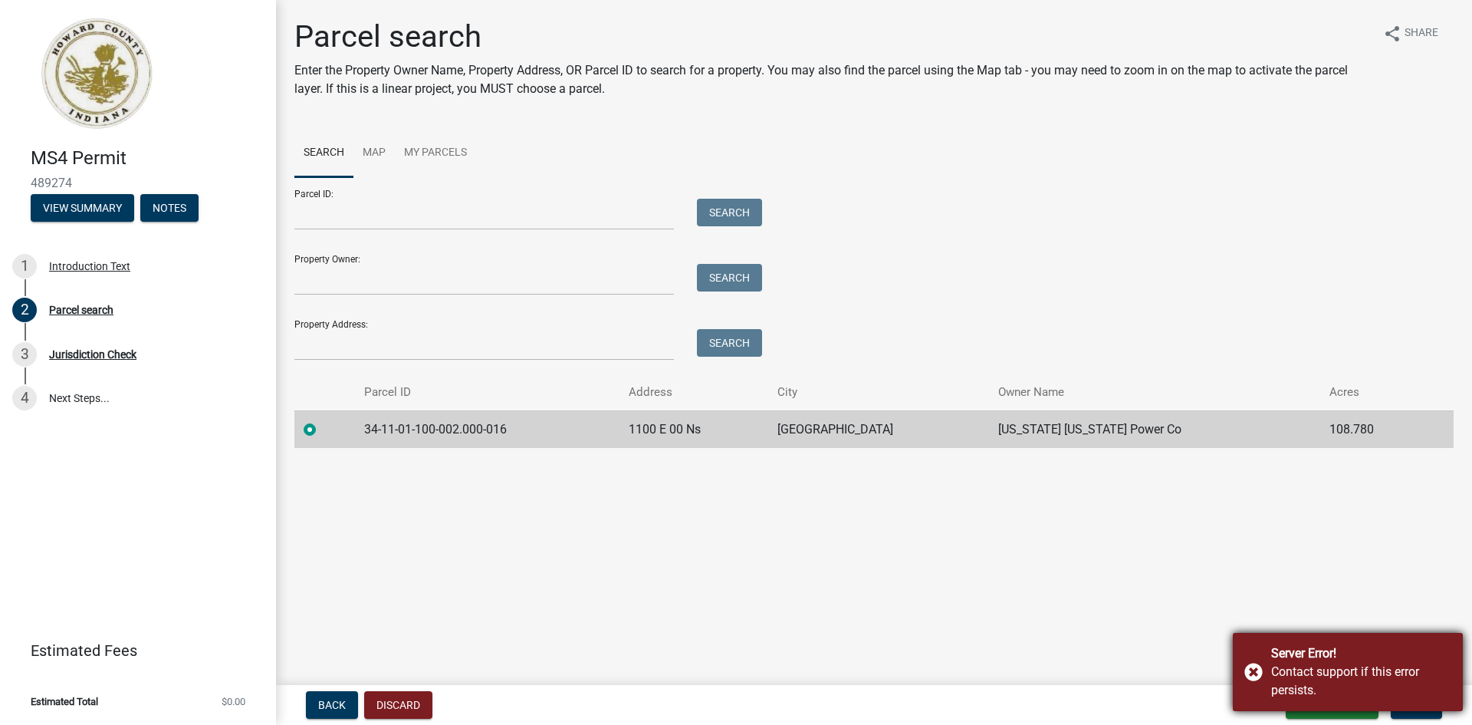
click at [1252, 676] on div "Server Error! Contact support if this error persists." at bounding box center [1348, 672] width 230 height 78
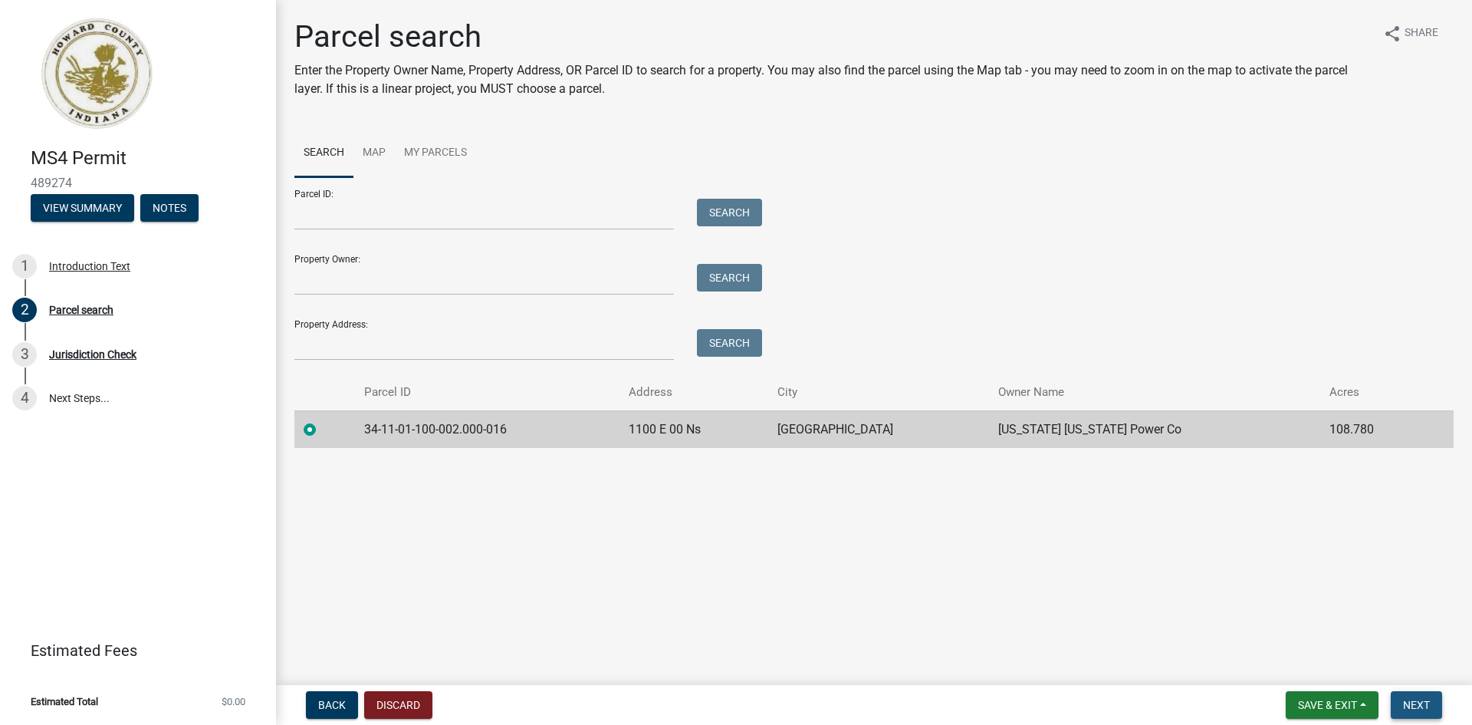
click at [1422, 706] on span "Next" at bounding box center [1416, 705] width 27 height 12
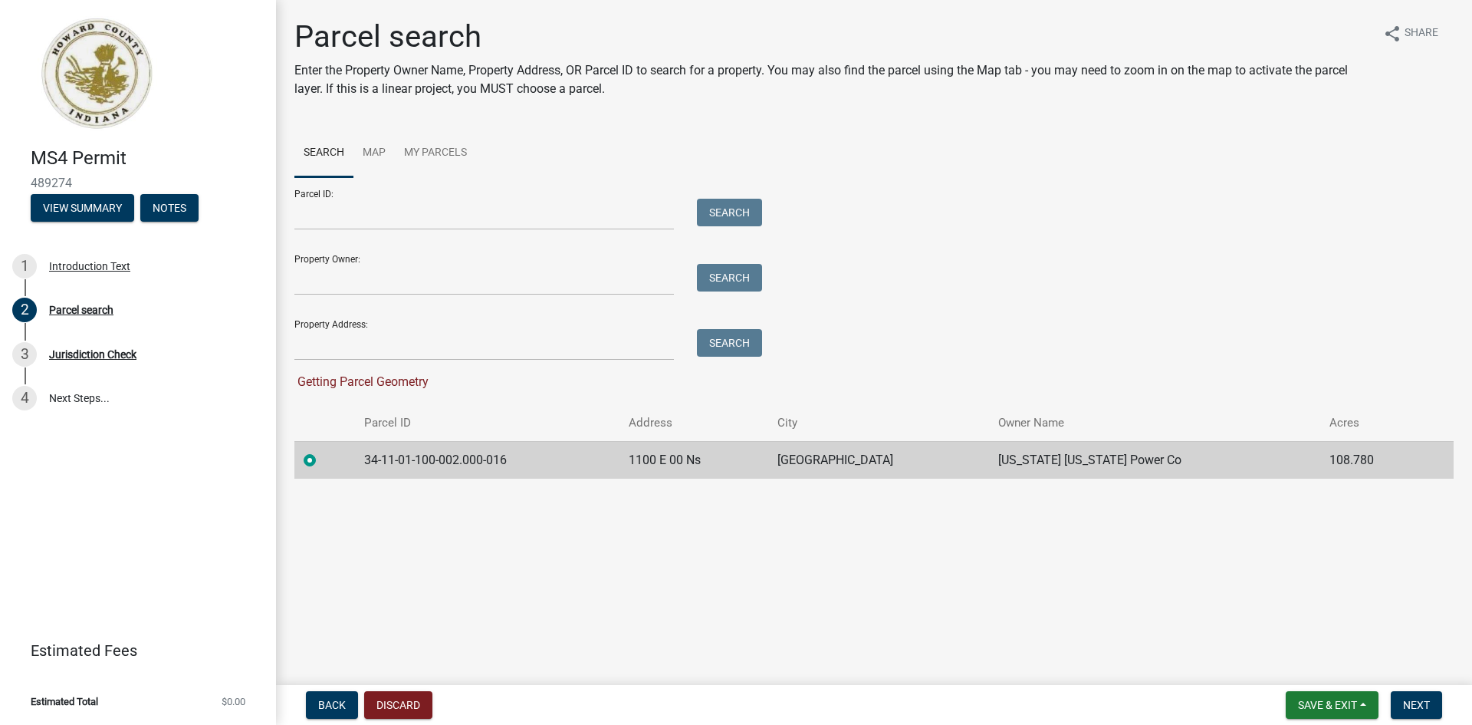
click at [947, 454] on td "Greentown" at bounding box center [878, 460] width 221 height 38
click at [1408, 695] on button "Next" at bounding box center [1416, 705] width 51 height 28
click at [1311, 710] on span "Save & Exit" at bounding box center [1327, 705] width 59 height 12
click at [1286, 623] on button "Save" at bounding box center [1317, 628] width 123 height 37
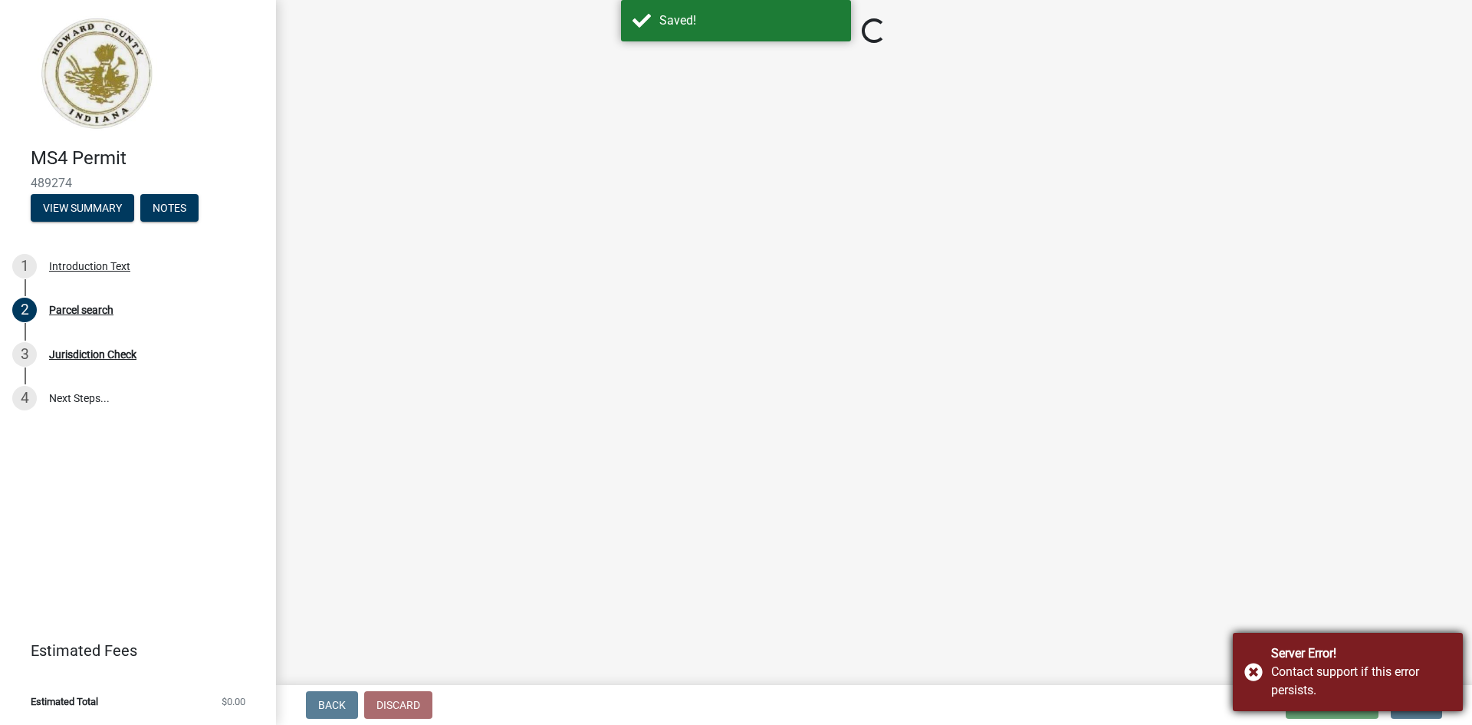
click at [1259, 673] on div "Server Error! Contact support if this error persists." at bounding box center [1348, 672] width 230 height 78
